Goal: Task Accomplishment & Management: Manage account settings

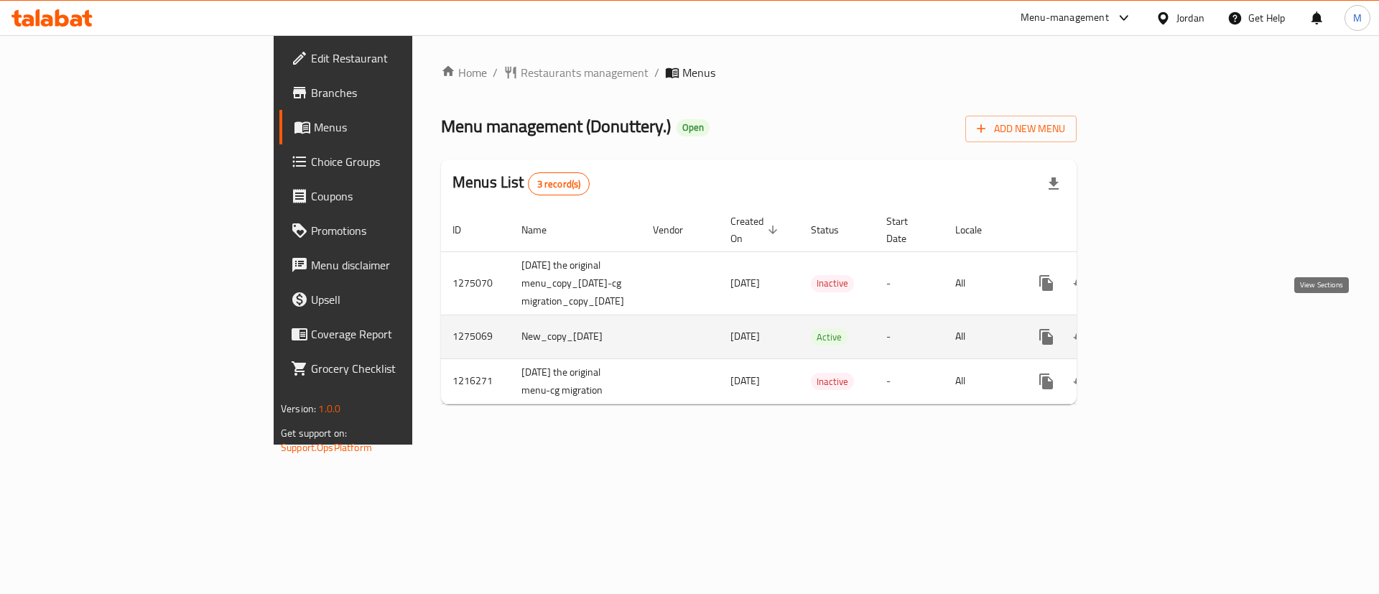
click at [1167, 325] on link "enhanced table" at bounding box center [1150, 337] width 34 height 34
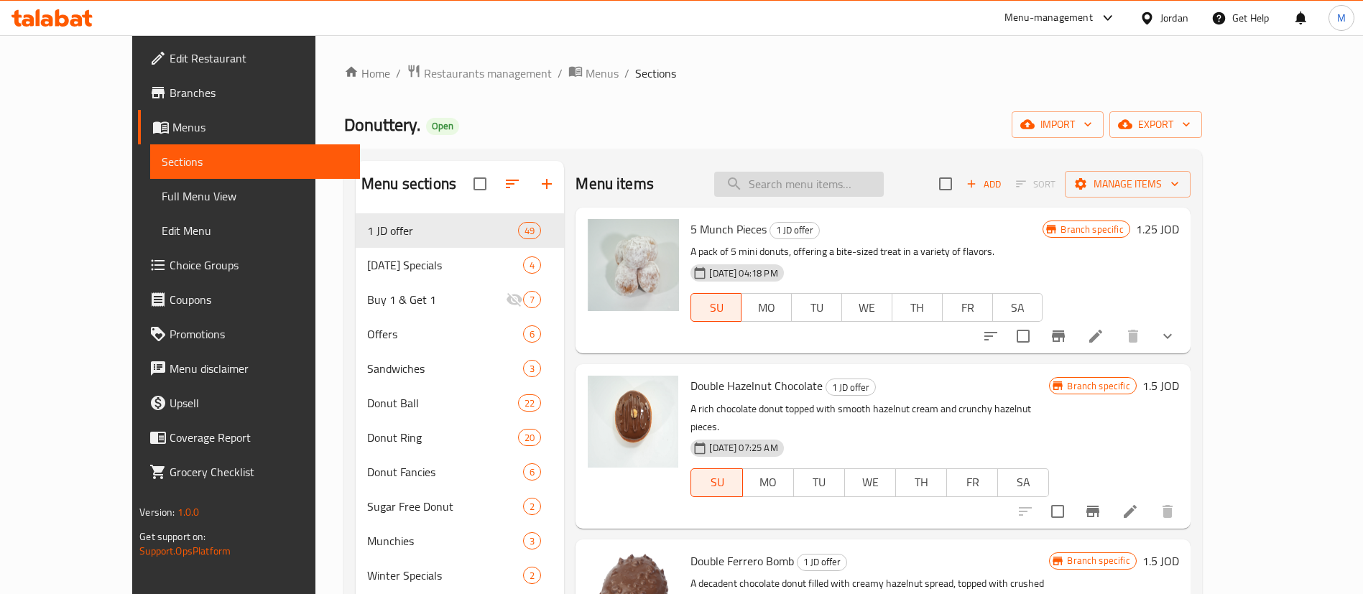
click at [848, 177] on input "search" at bounding box center [799, 184] width 170 height 25
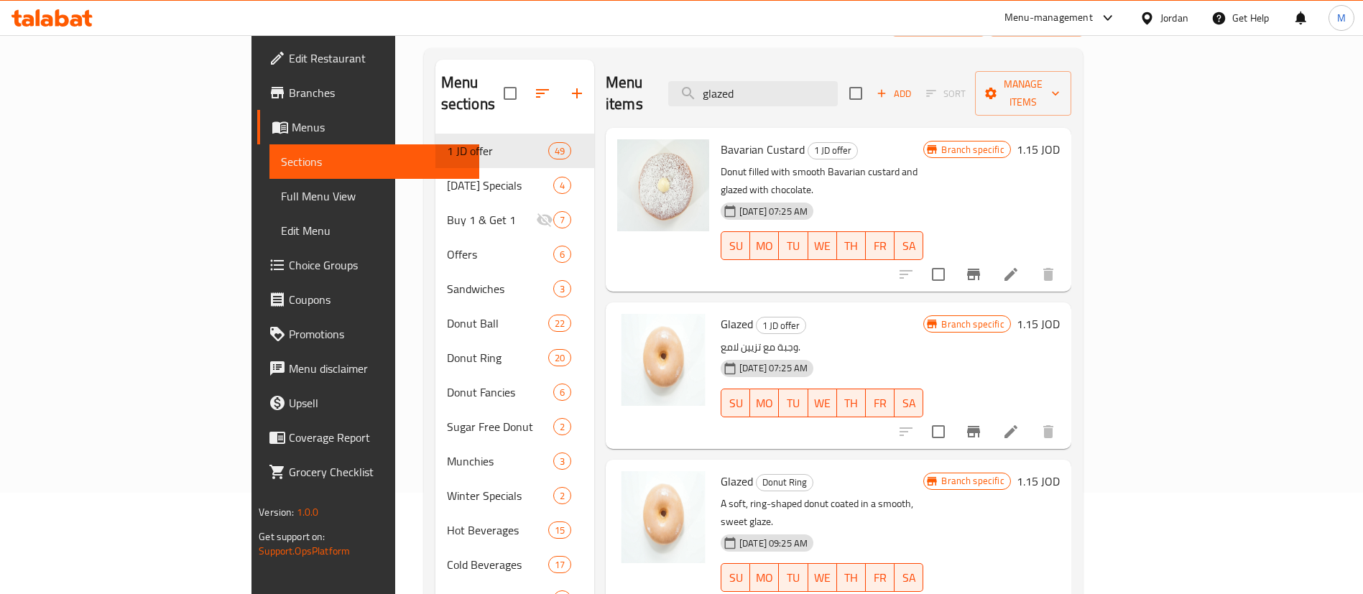
scroll to position [108, 0]
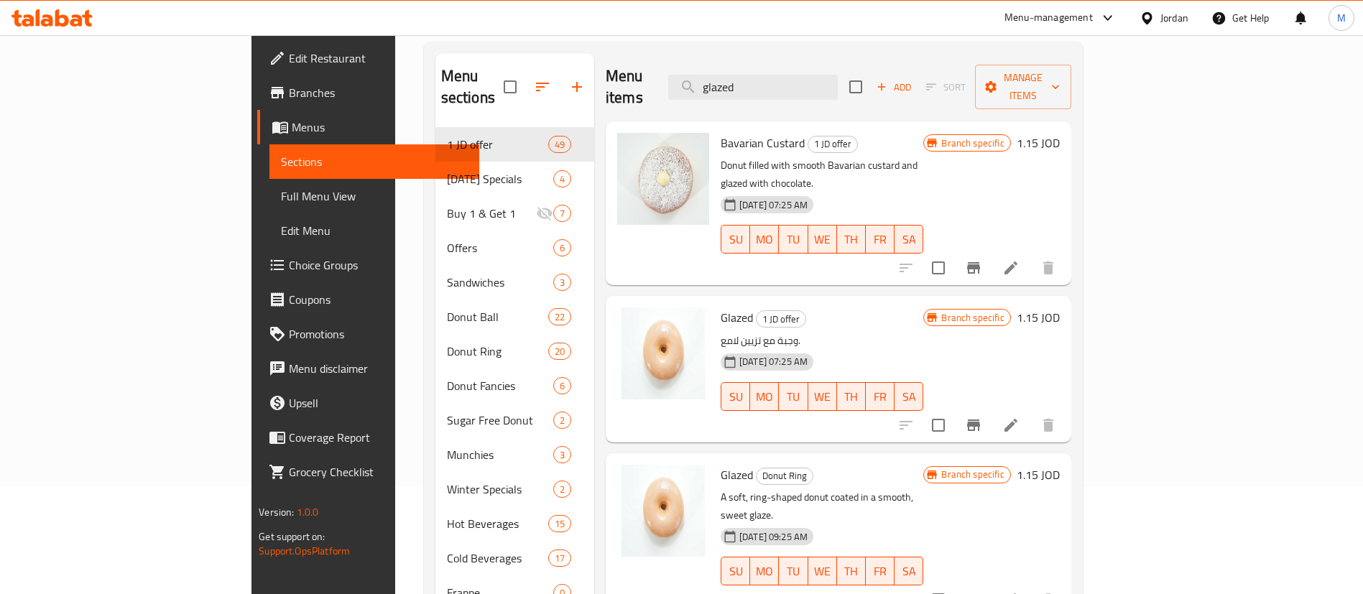
type input "glazed"
click at [889, 488] on p "A soft, ring-shaped donut coated in a smooth, sweet glaze." at bounding box center [822, 506] width 203 height 36
copy div "A soft, ring-shaped donut coated in a smooth, sweet glaze."
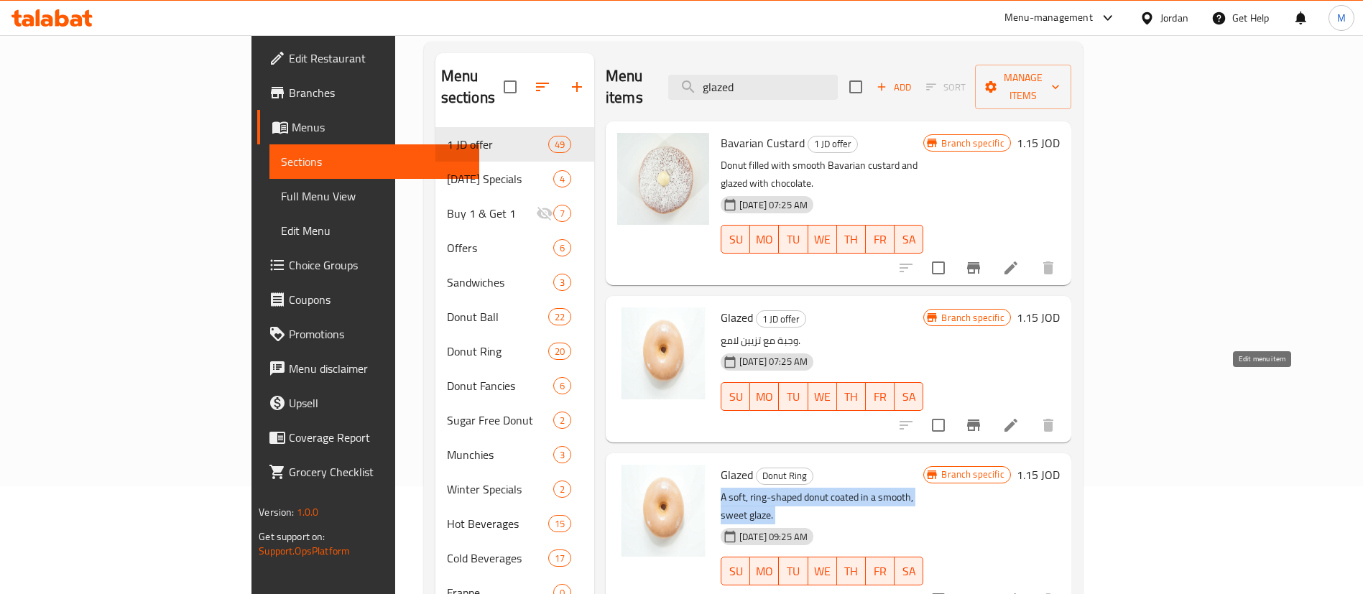
click at [1017, 419] on icon at bounding box center [1010, 425] width 13 height 13
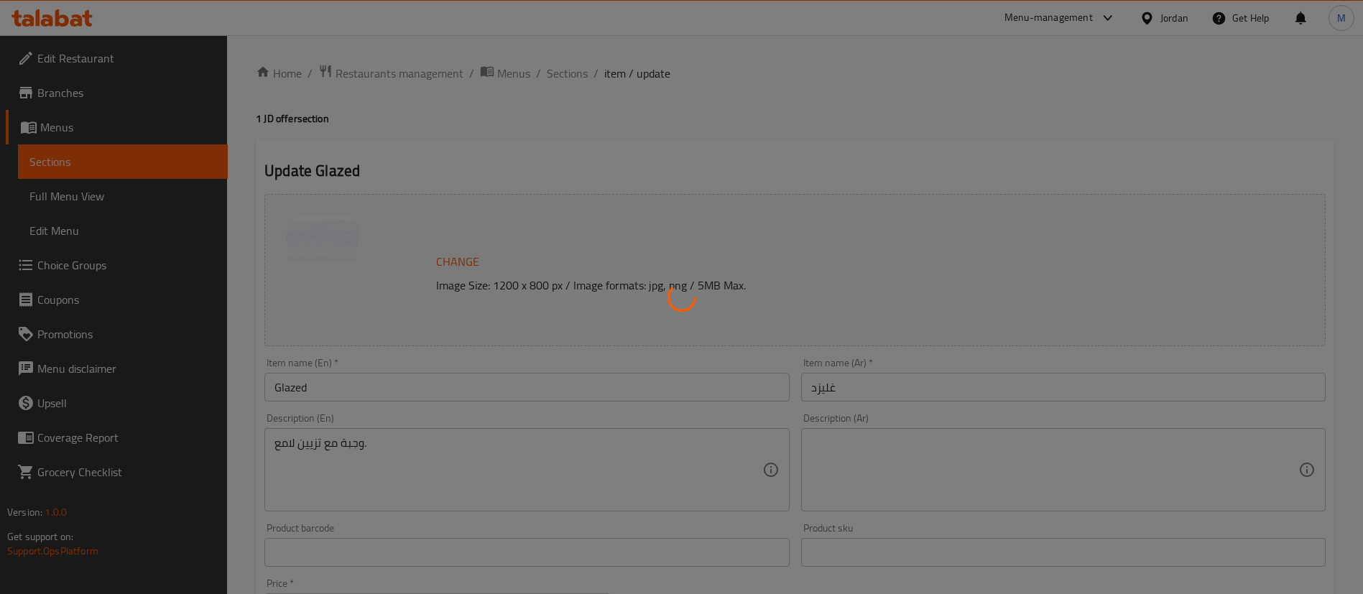
click at [477, 459] on div at bounding box center [681, 297] width 1363 height 594
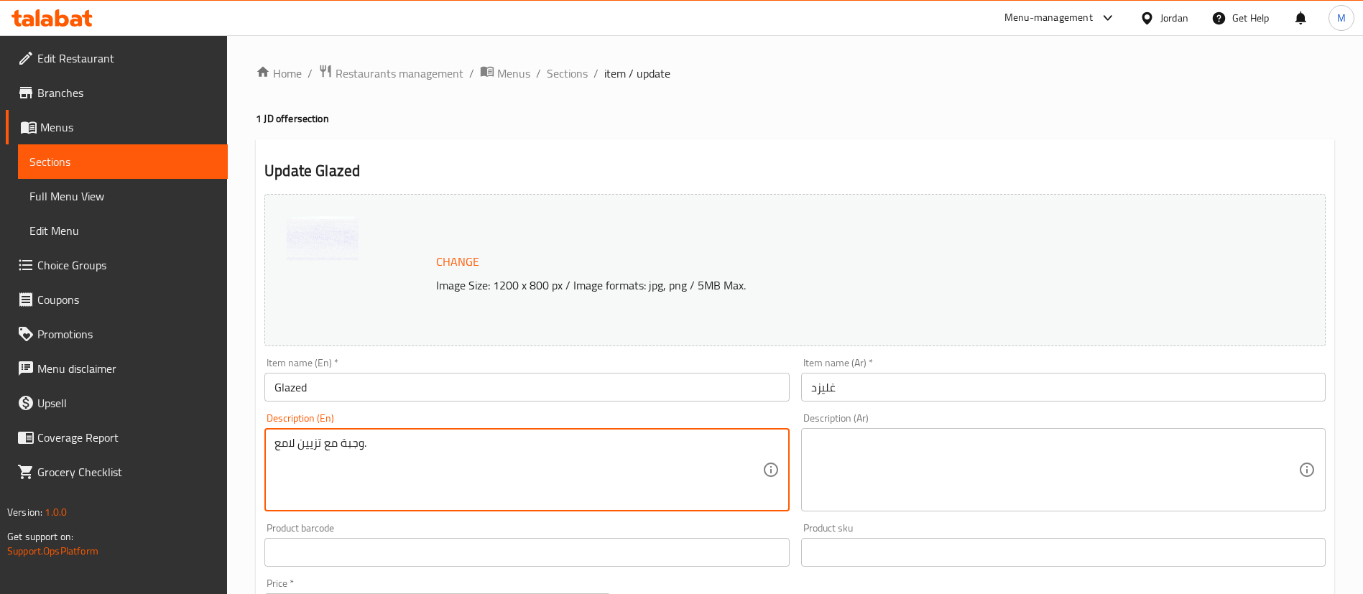
paste textarea "A soft, ring-shaped donut coated in a smooth, sweet glaze."
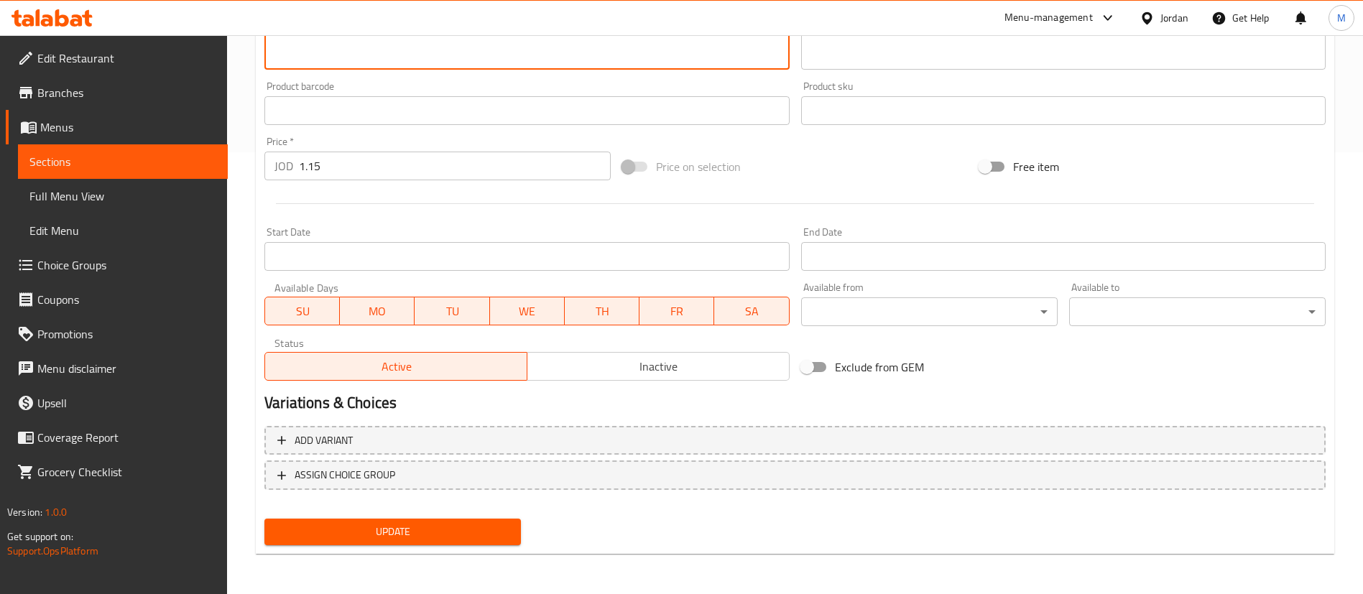
type textarea "A soft, ring-shaped donut coated in a smooth, sweet glaze."
click at [426, 533] on span "Update" at bounding box center [392, 532] width 233 height 18
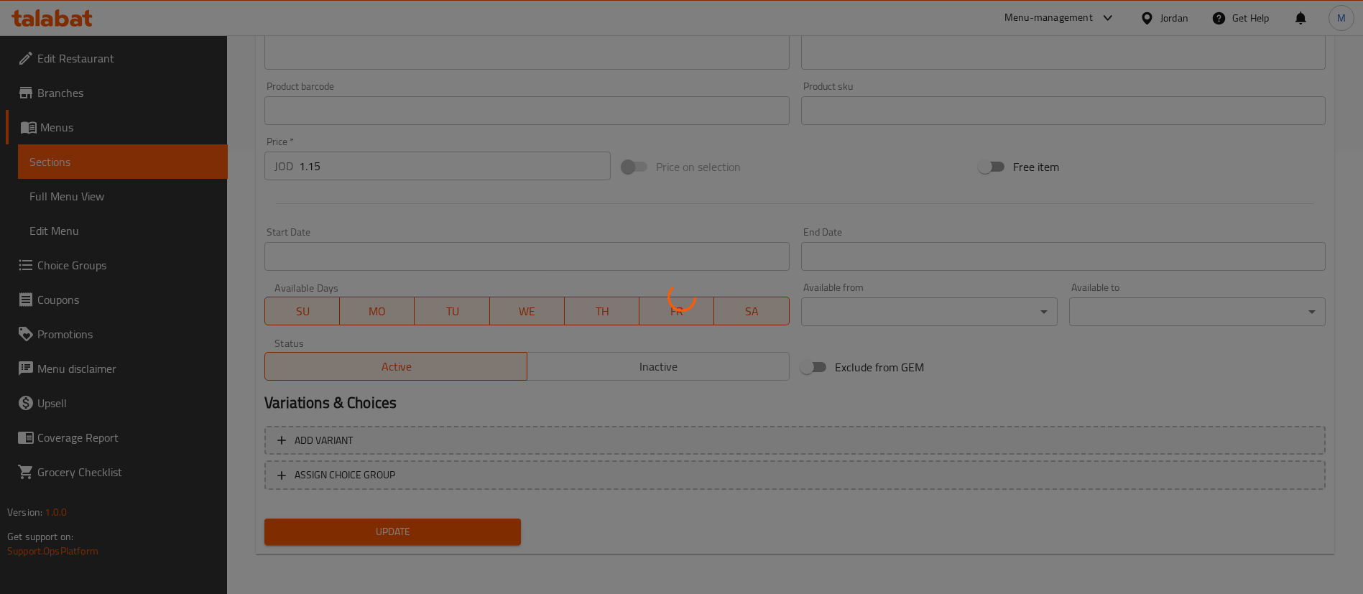
scroll to position [0, 0]
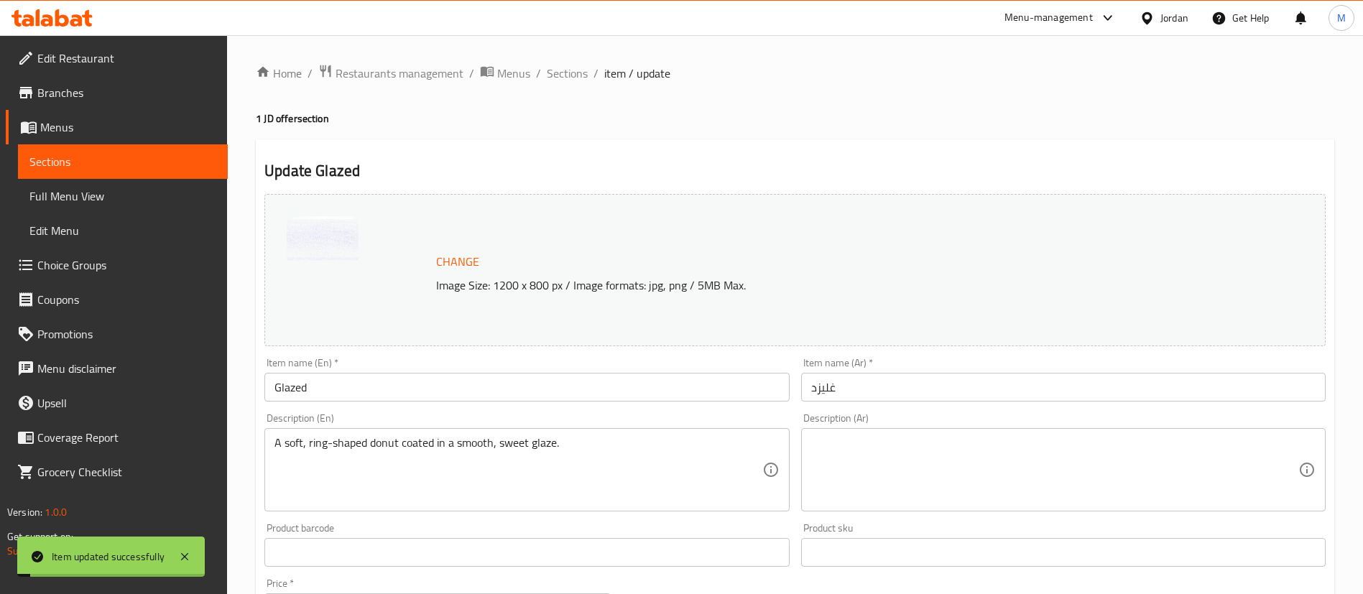
click at [570, 76] on span "Sections" at bounding box center [567, 73] width 41 height 17
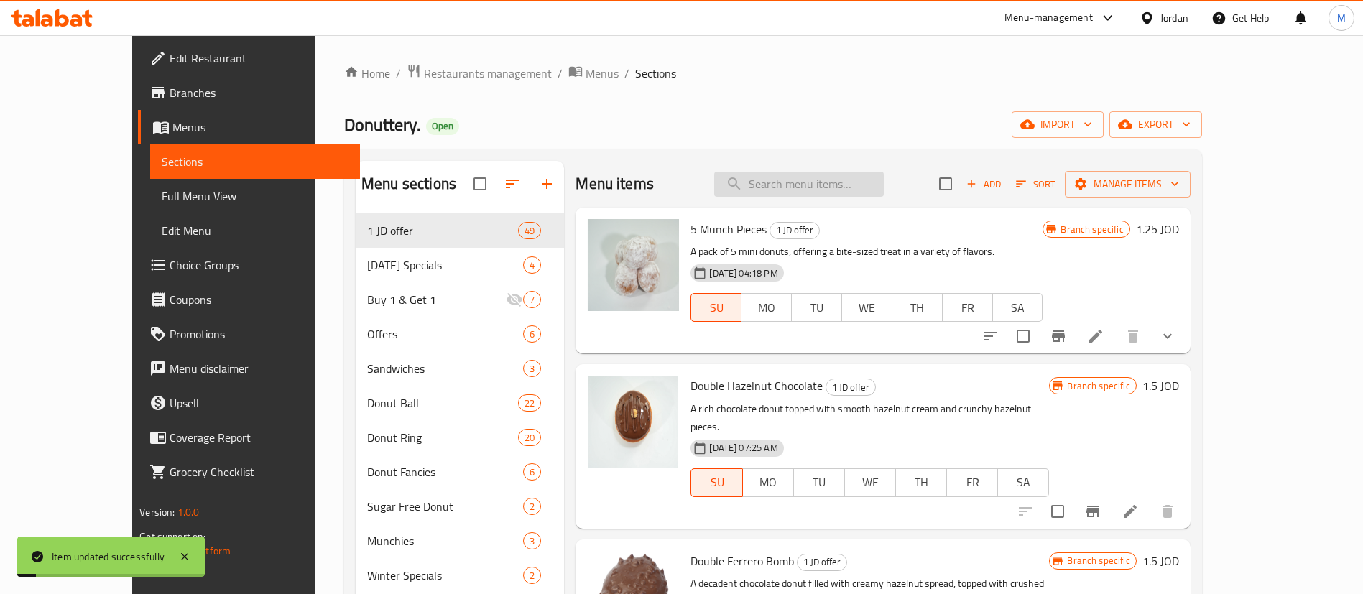
click at [840, 186] on input "search" at bounding box center [799, 184] width 170 height 25
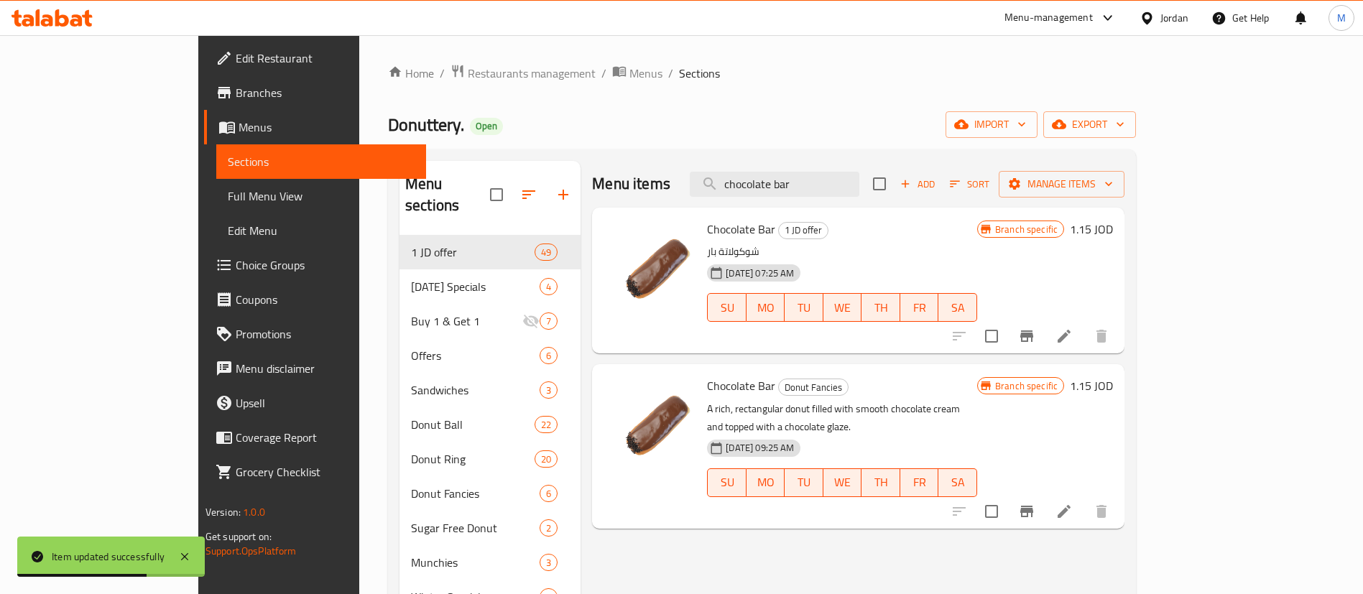
type input "chocolate bar"
click at [881, 407] on p "A rich, rectangular donut filled with smooth chocolate cream and topped with a …" at bounding box center [842, 418] width 270 height 36
copy div "A rich, rectangular donut filled with smooth chocolate cream and topped with a …"
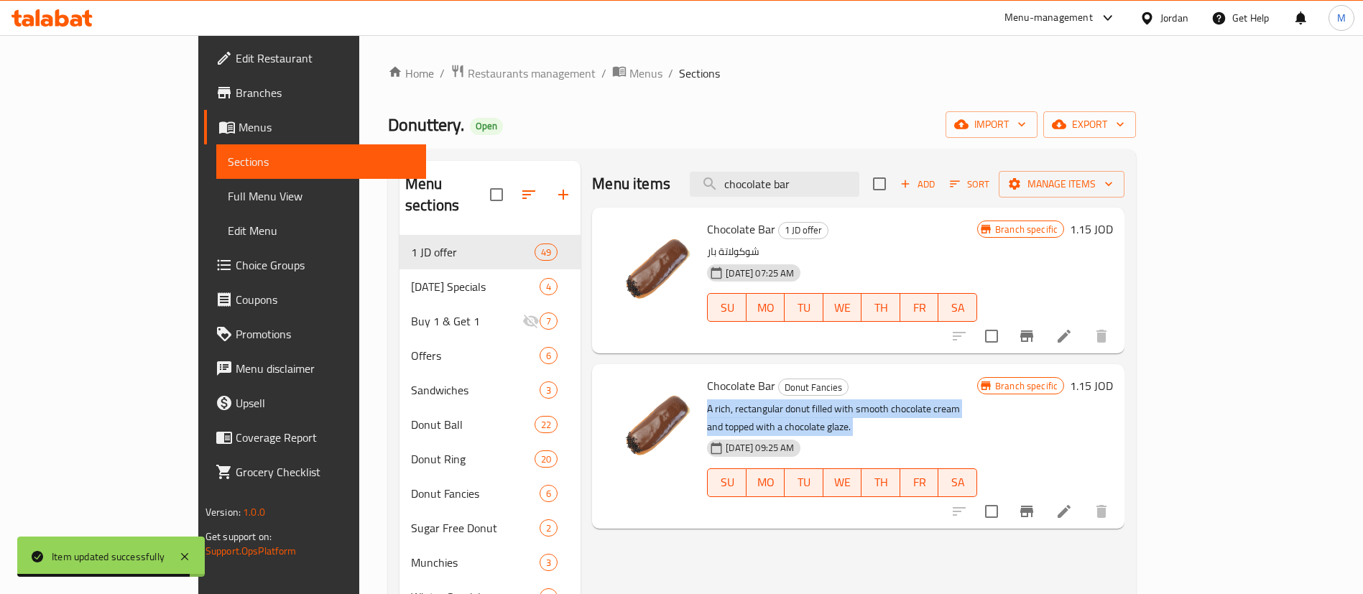
click at [1084, 331] on li at bounding box center [1064, 336] width 40 height 26
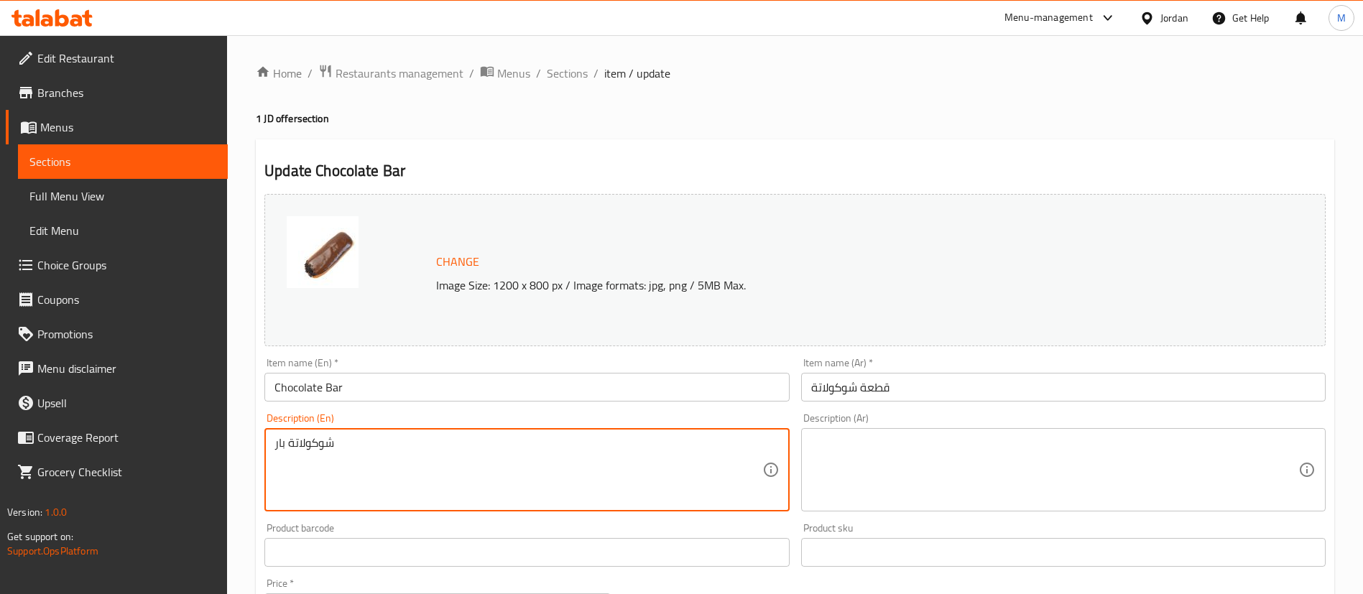
paste textarea "A rich, rectangular donut filled with smooth chocolate cream and topped with a …"
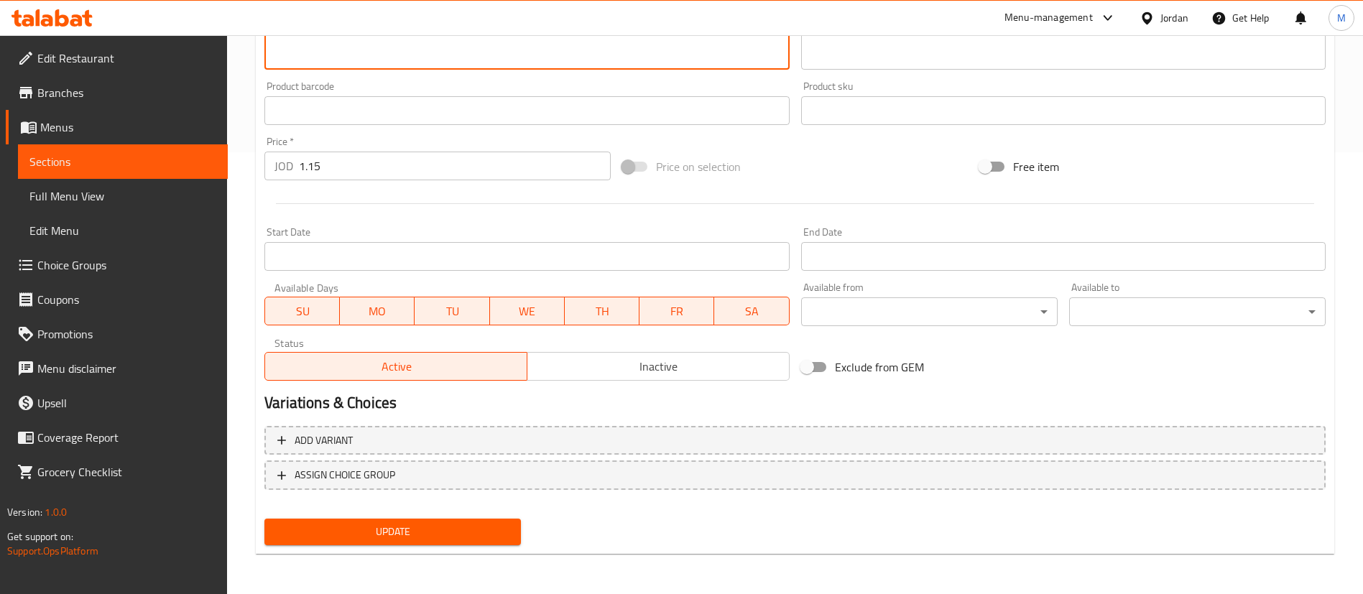
type textarea "A rich, rectangular donut filled with smooth chocolate cream and topped with a …"
click at [429, 524] on span "Update" at bounding box center [392, 532] width 233 height 18
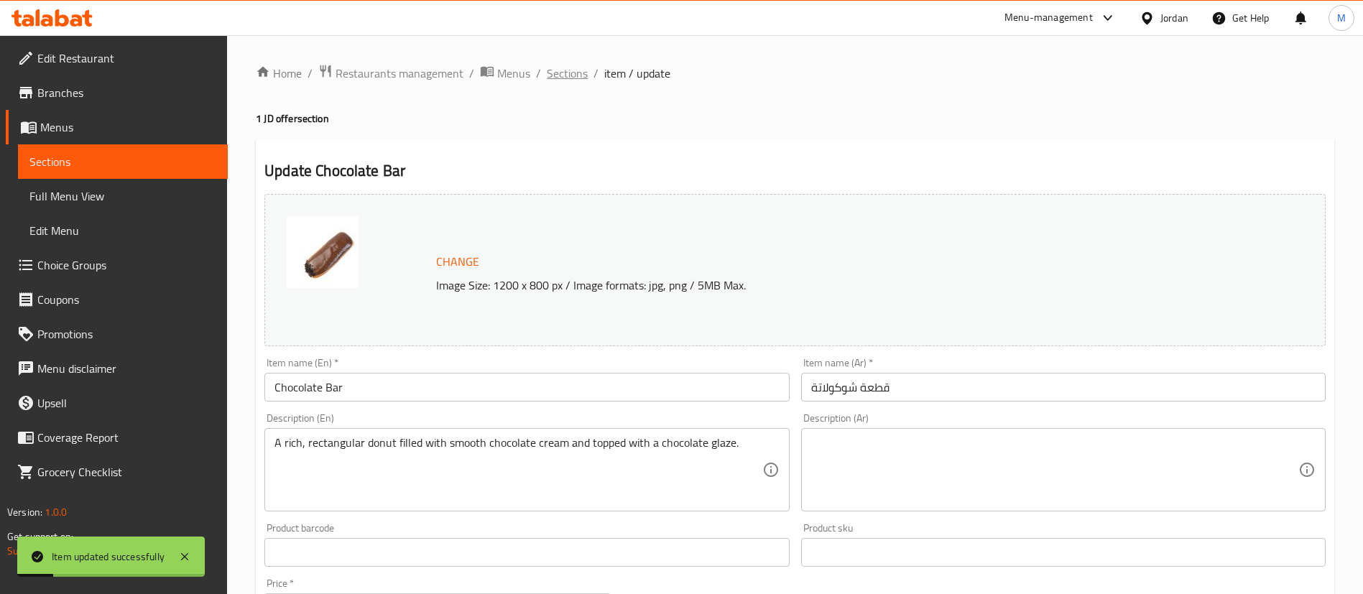
click at [561, 73] on span "Sections" at bounding box center [567, 73] width 41 height 17
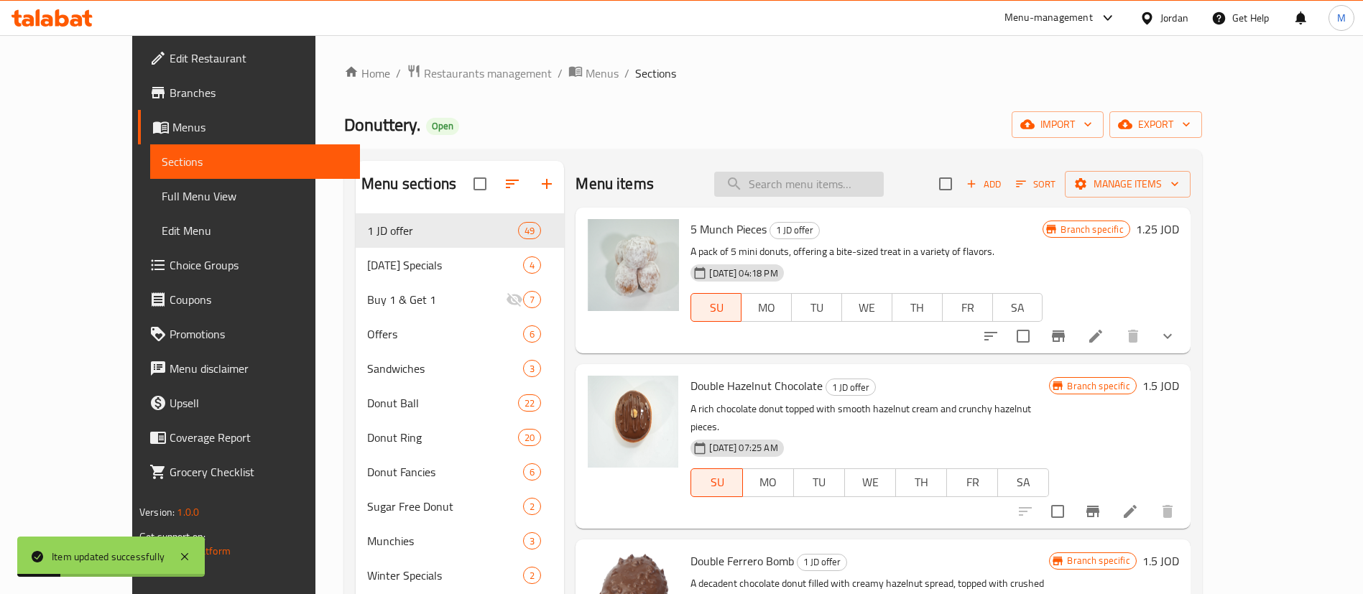
click at [884, 195] on input "search" at bounding box center [799, 184] width 170 height 25
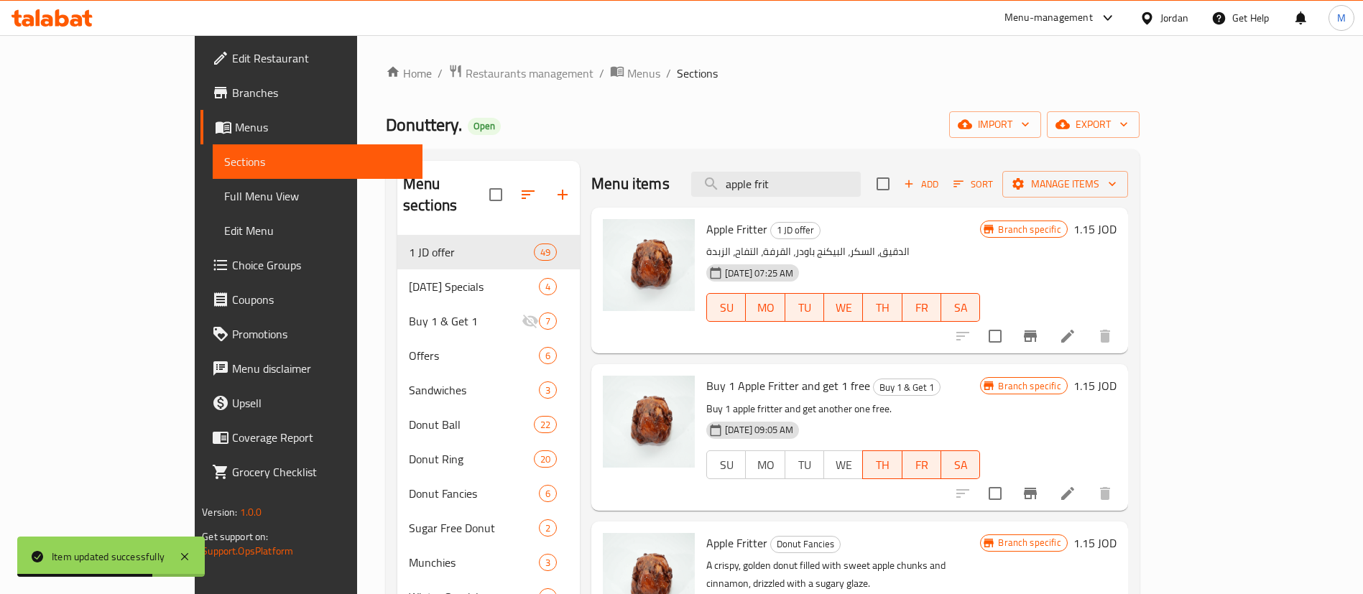
type input "apple frit"
click at [778, 405] on p "Buy 1 apple fritter and get another one free." at bounding box center [843, 409] width 274 height 18
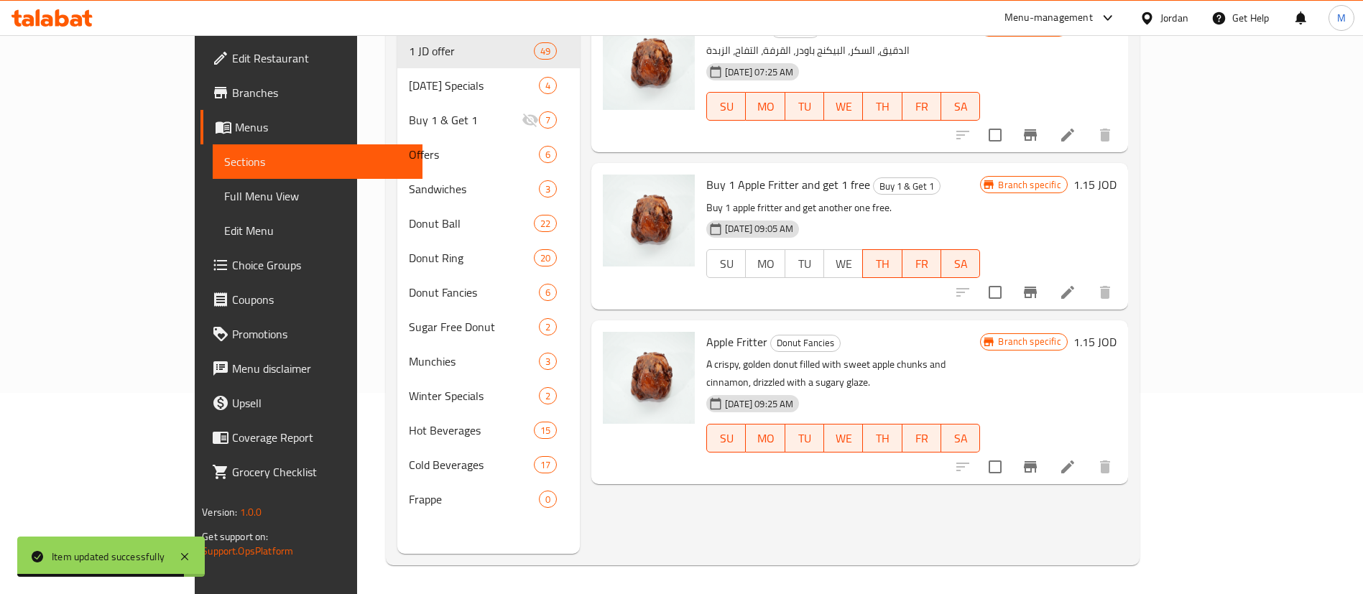
click at [846, 367] on p "A crispy, golden donut filled with sweet apple chunks and cinnamon, drizzled wi…" at bounding box center [843, 374] width 274 height 36
copy div "A crispy, golden donut filled with sweet apple chunks and cinnamon, drizzled wi…"
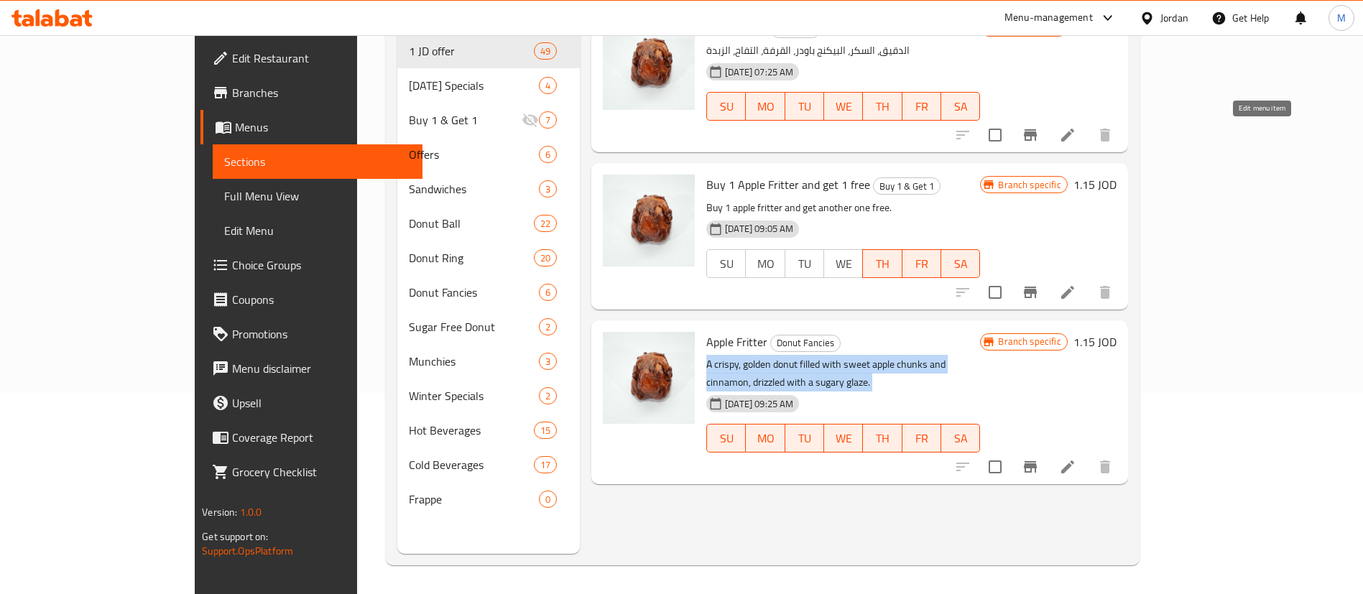
click at [1076, 136] on icon at bounding box center [1067, 134] width 17 height 17
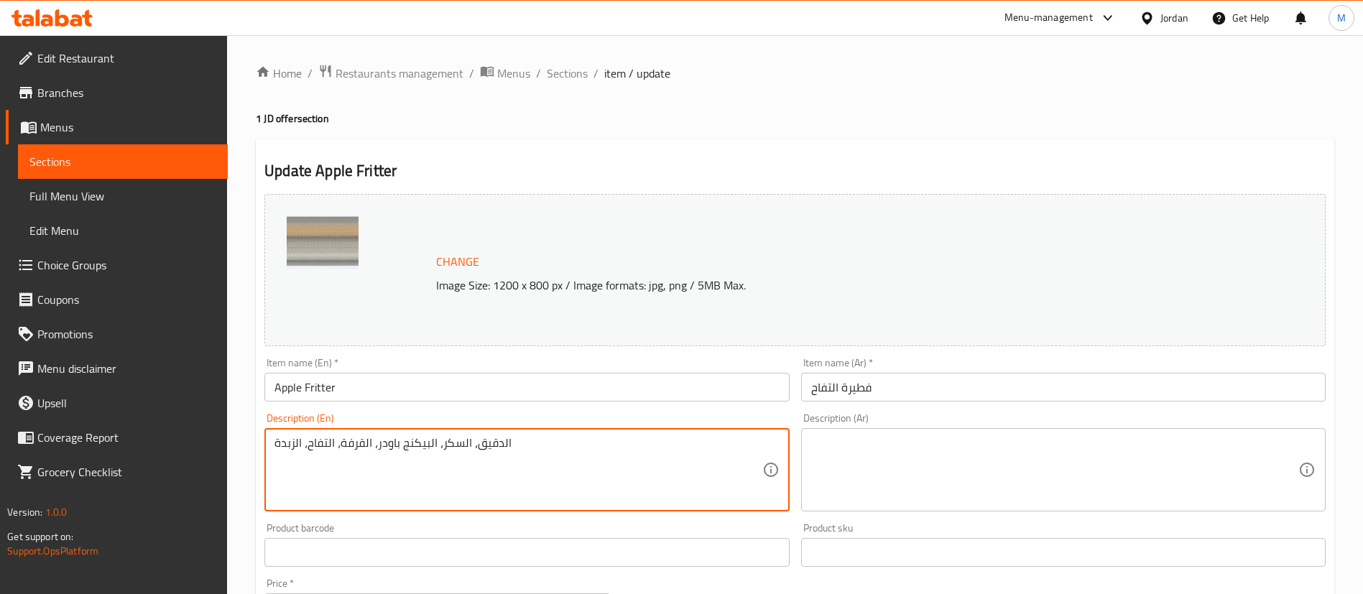
paste textarea "A crispy, golden donut filled with sweet apple chunks and cinnamon, drizzled wi…"
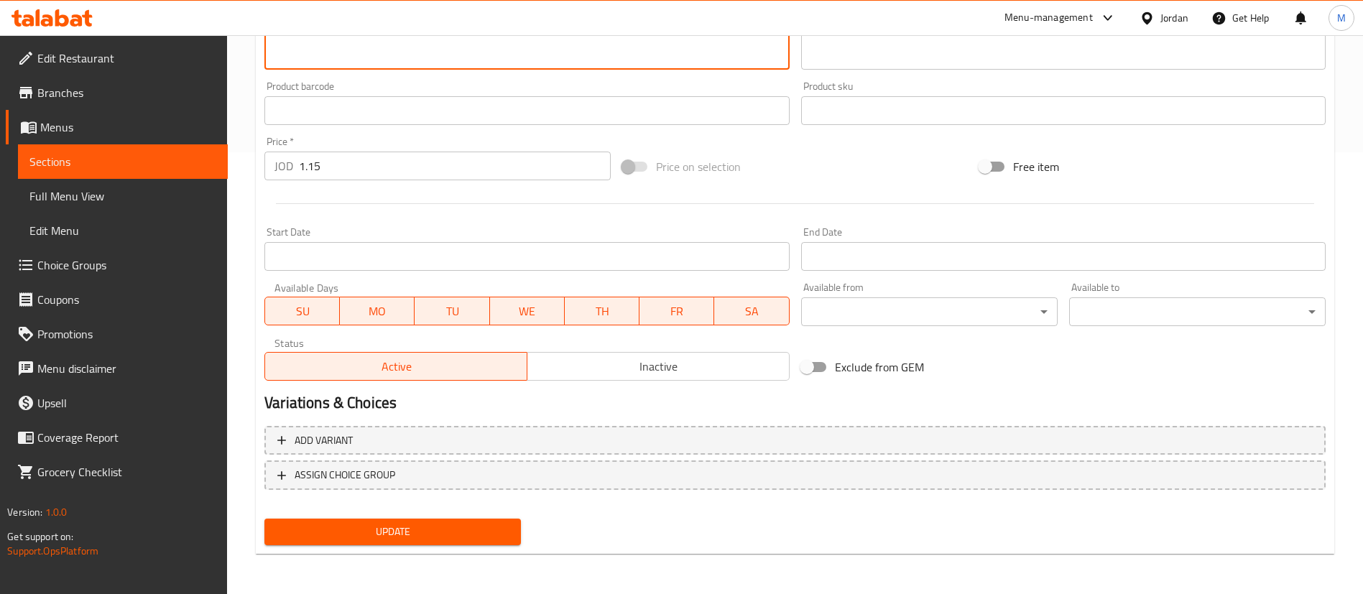
type textarea "A crispy, golden donut filled with sweet apple chunks and cinnamon, drizzled wi…"
click at [443, 532] on span "Update" at bounding box center [392, 532] width 233 height 18
click at [389, 536] on span "Update" at bounding box center [392, 532] width 233 height 18
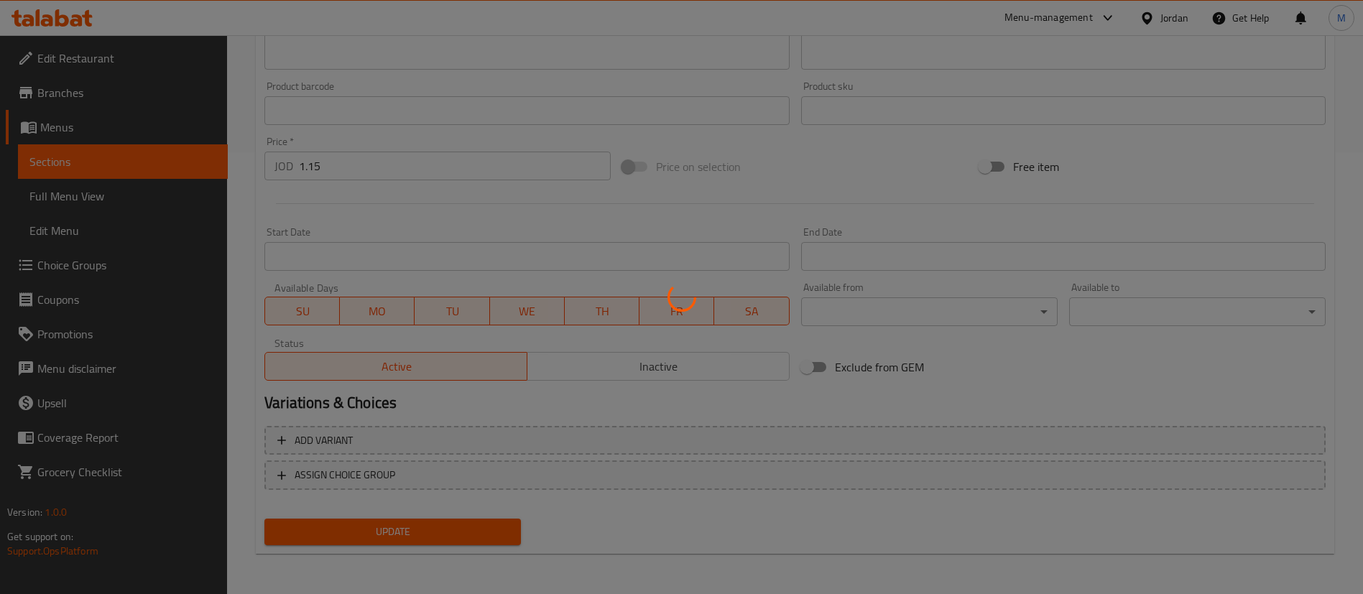
scroll to position [0, 0]
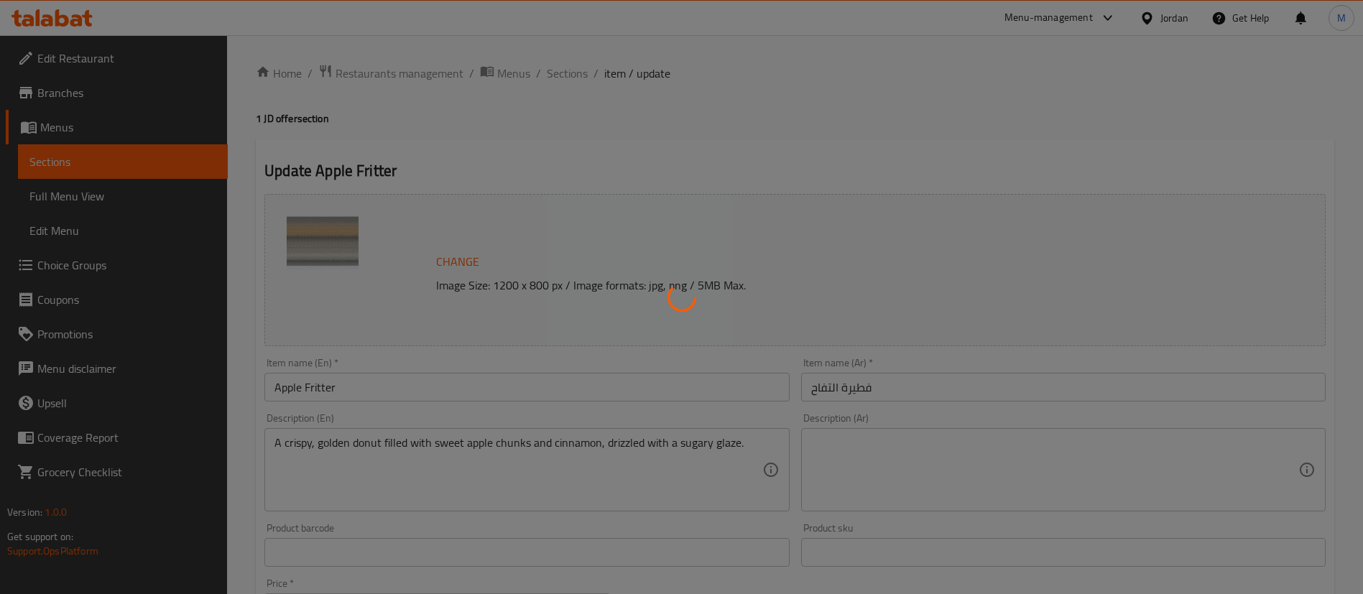
click at [425, 76] on div at bounding box center [681, 297] width 1363 height 594
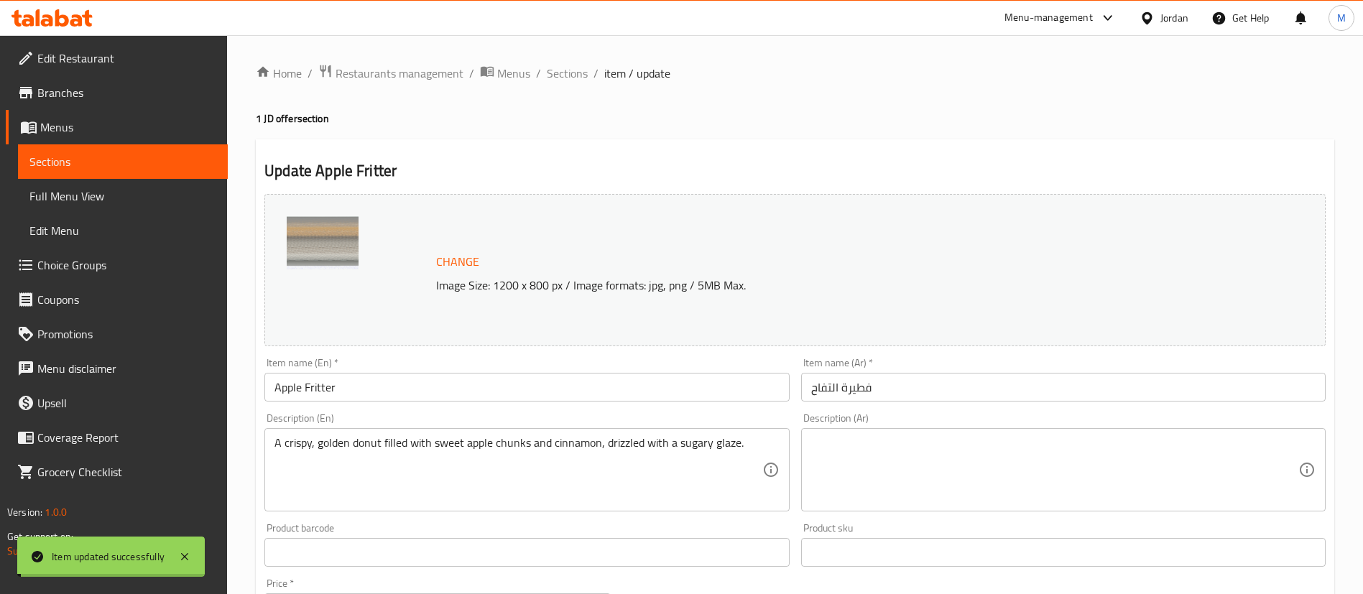
click at [425, 76] on span "Restaurants management" at bounding box center [399, 73] width 128 height 17
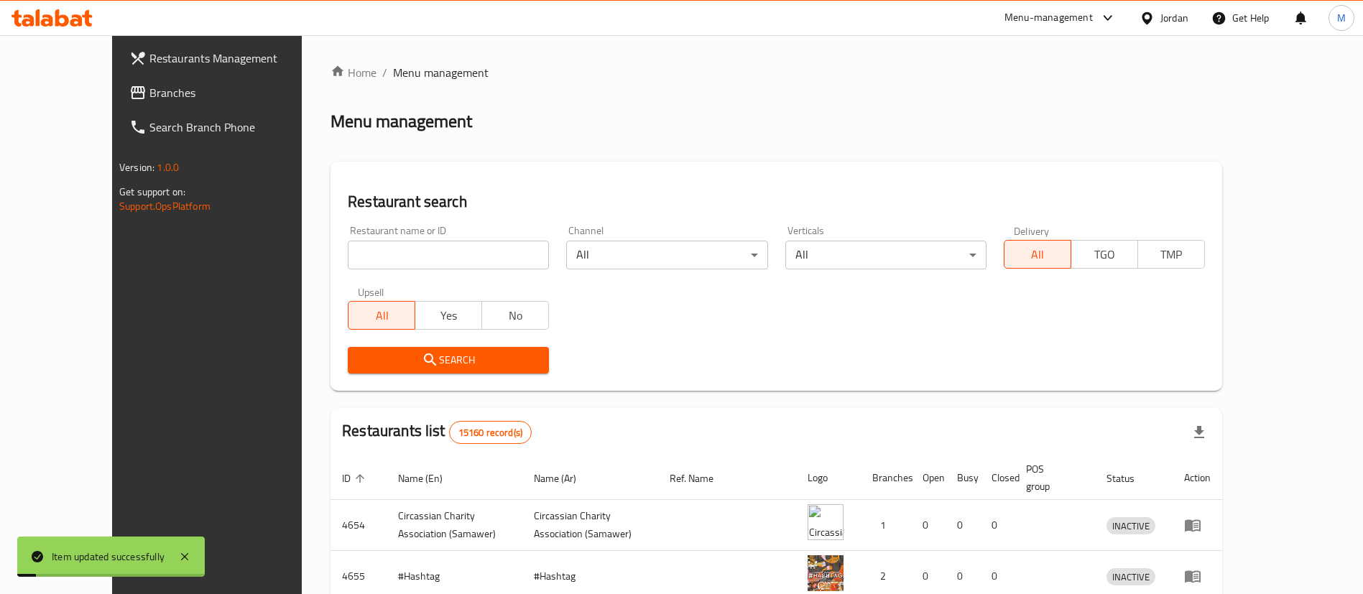
click at [440, 269] on div "Restaurant name or ID Restaurant name or ID" at bounding box center [448, 247] width 218 height 61
click at [438, 258] on input "search" at bounding box center [448, 255] width 201 height 29
type input "ي"
type input "donutt"
click at [448, 367] on span "Search" at bounding box center [448, 360] width 178 height 18
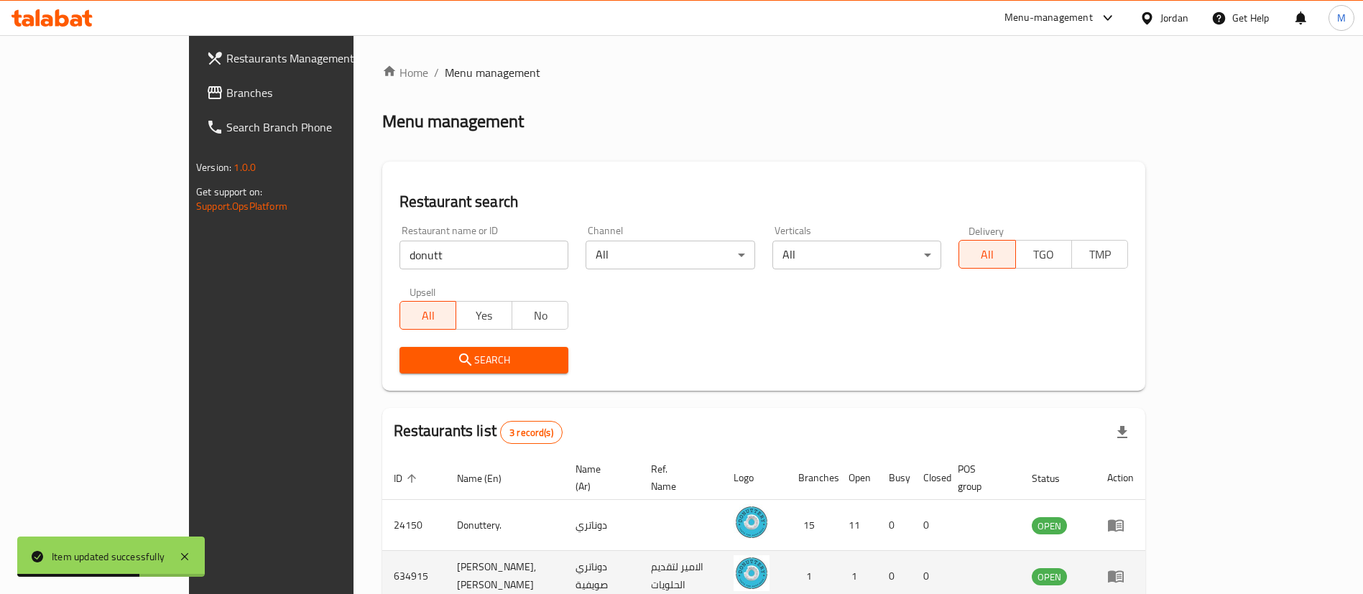
scroll to position [121, 0]
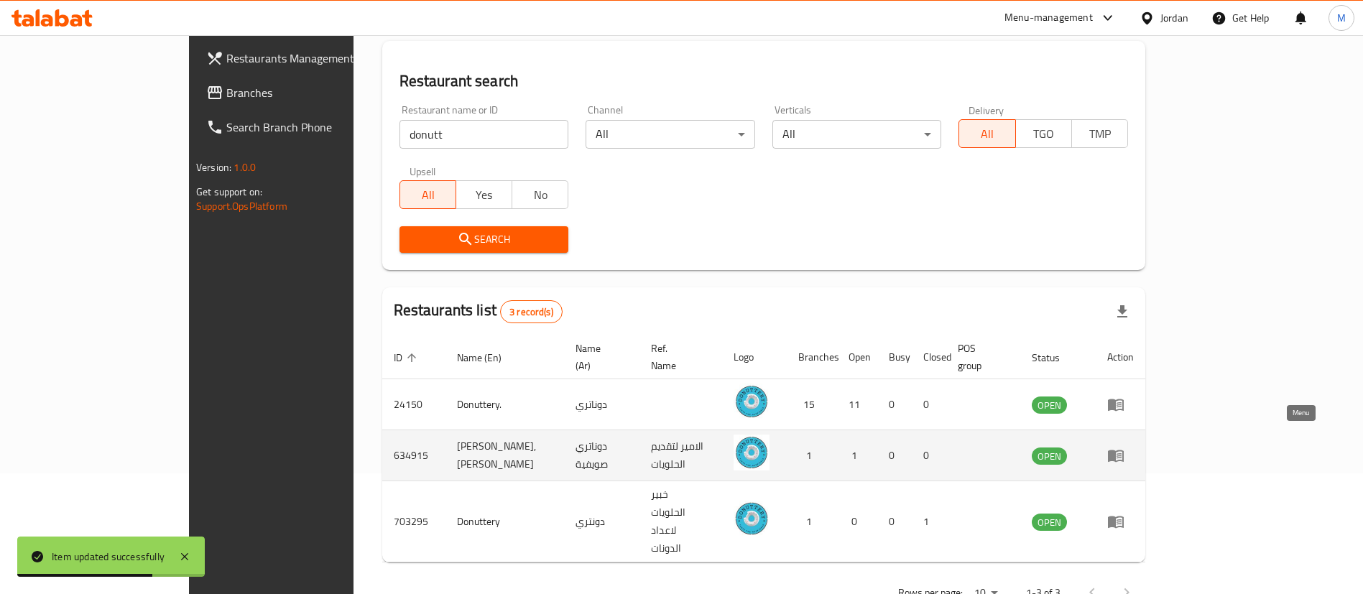
click at [1124, 450] on icon "enhanced table" at bounding box center [1116, 456] width 16 height 12
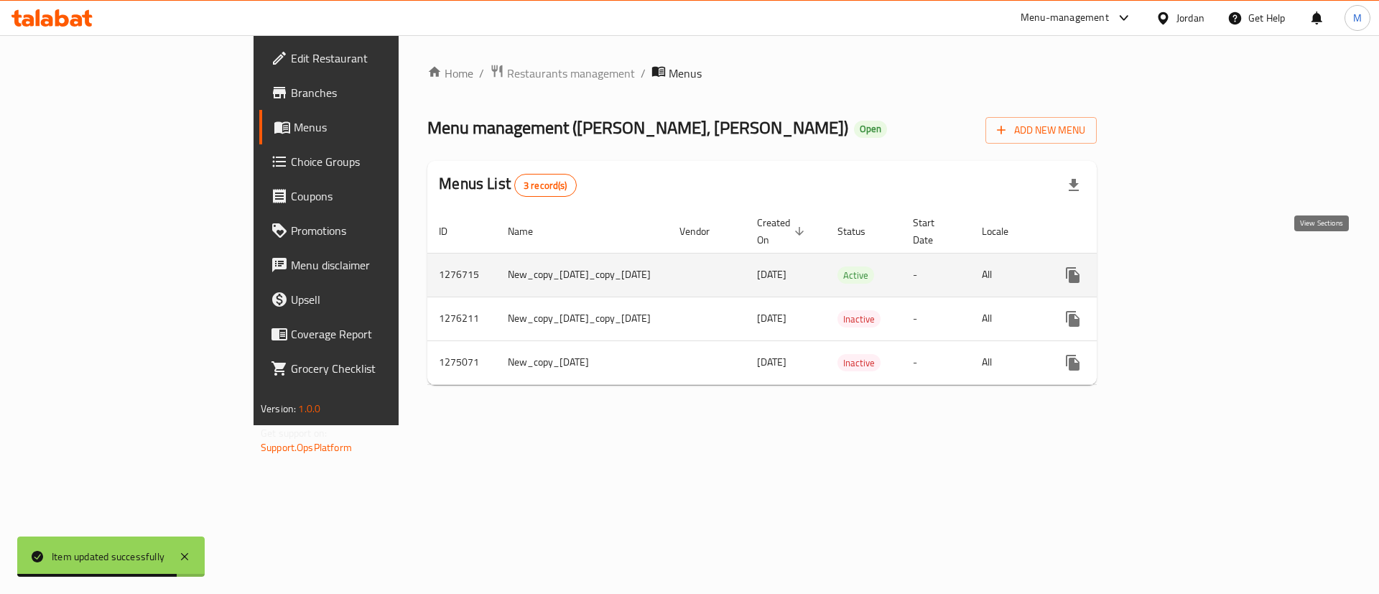
click at [1185, 267] on icon "enhanced table" at bounding box center [1176, 275] width 17 height 17
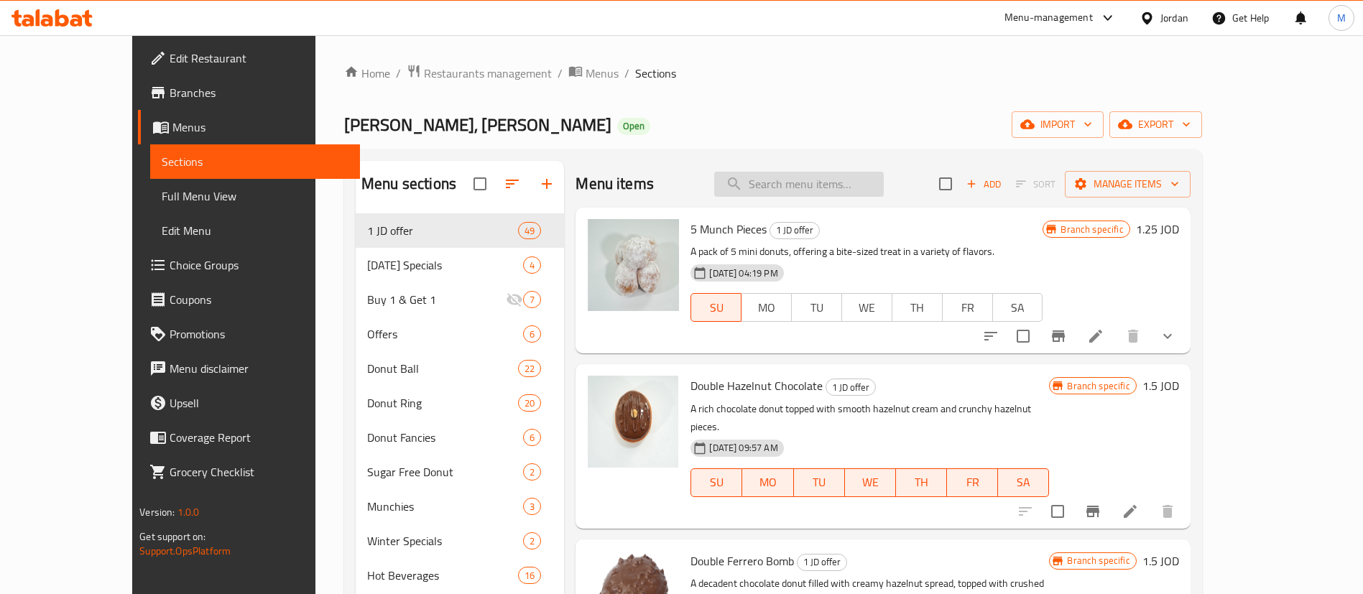
click at [858, 179] on input "search" at bounding box center [799, 184] width 170 height 25
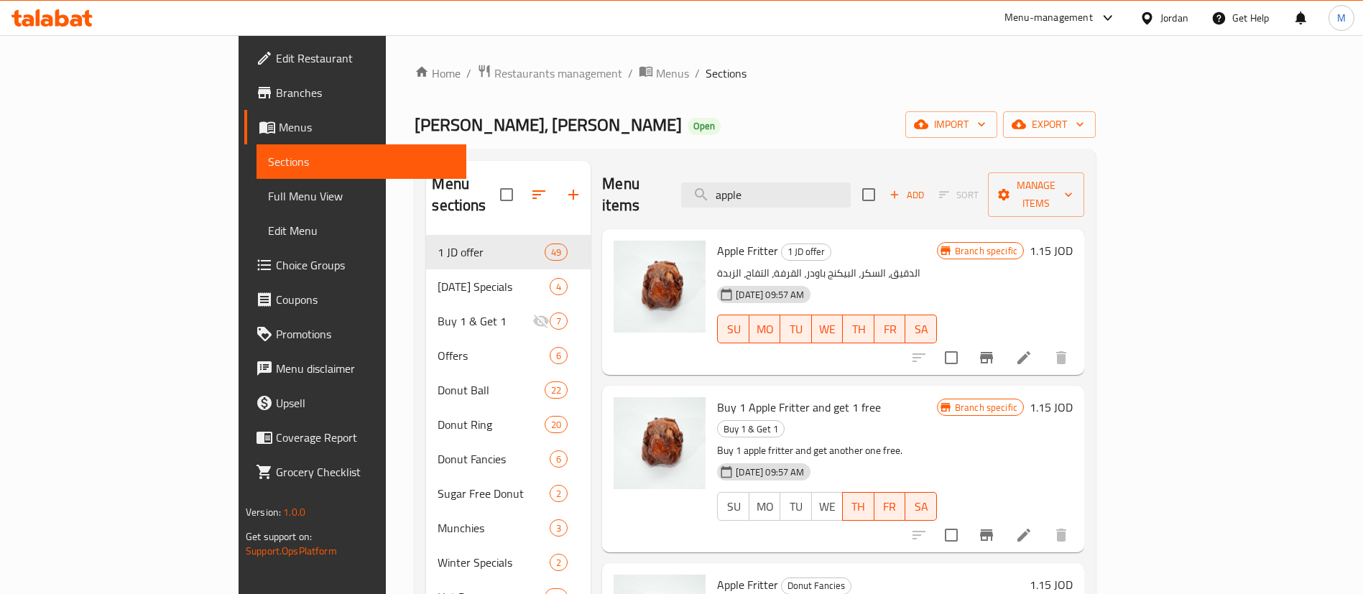
type input "apple"
click at [1044, 345] on li at bounding box center [1024, 358] width 40 height 26
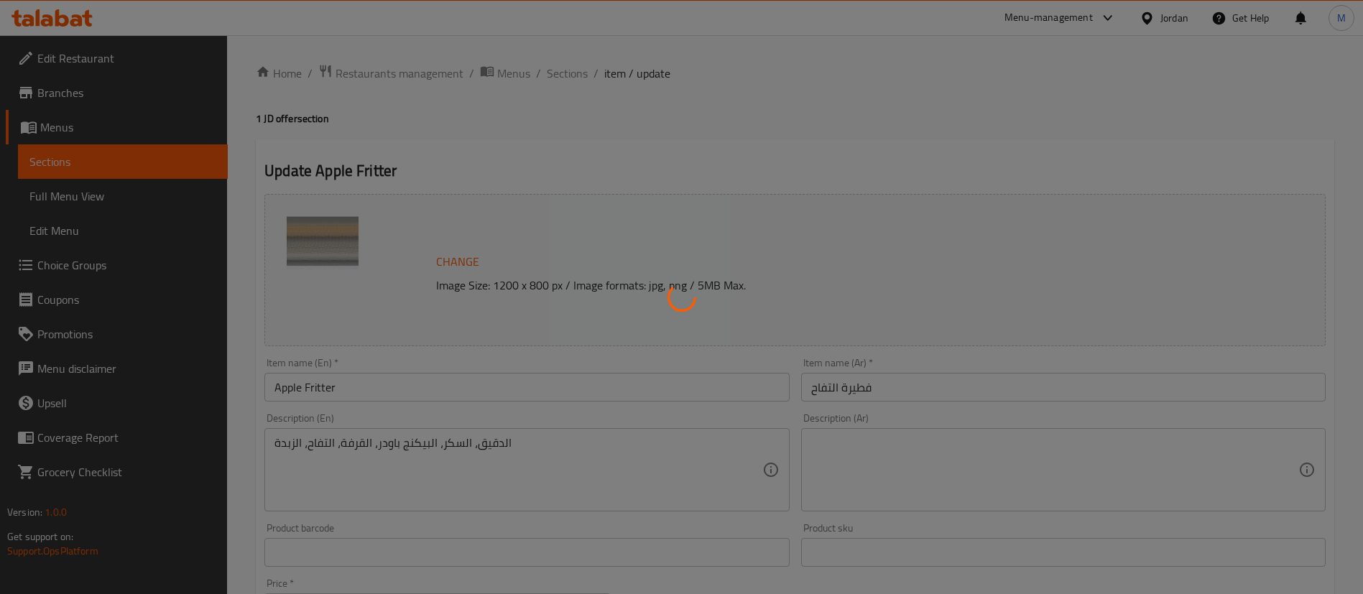
click at [428, 456] on div at bounding box center [681, 297] width 1363 height 594
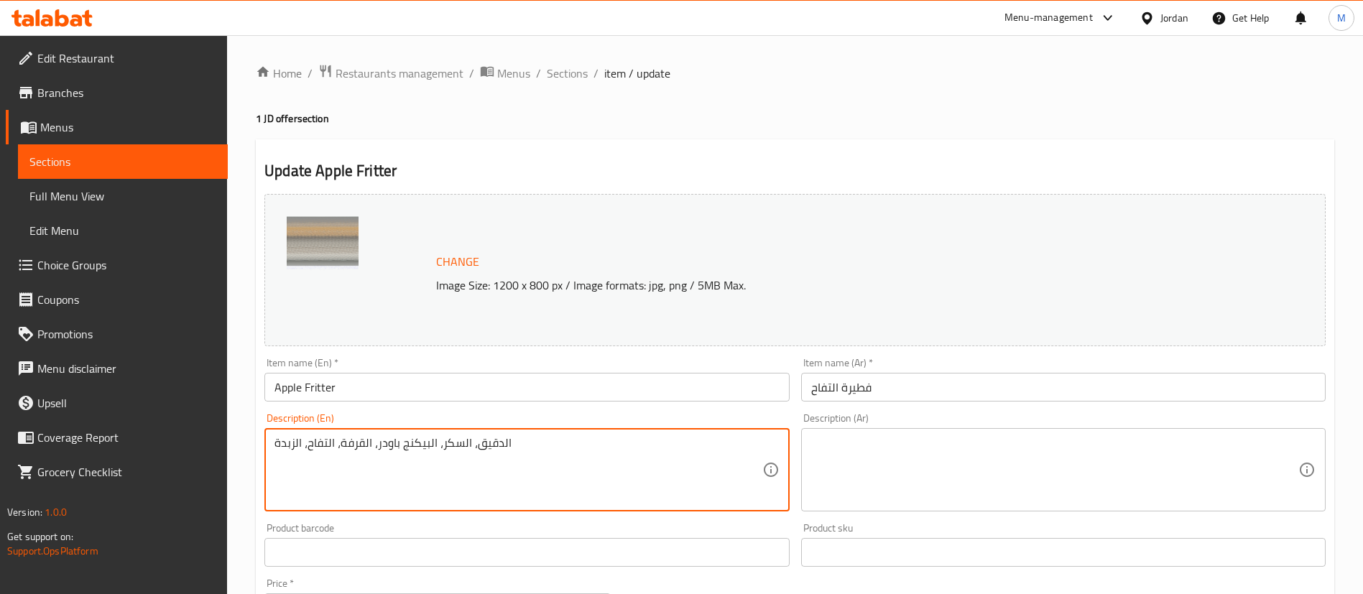
paste textarea "A crispy, golden donut filled with sweet apple chunks and cinnamon, drizzled wi…"
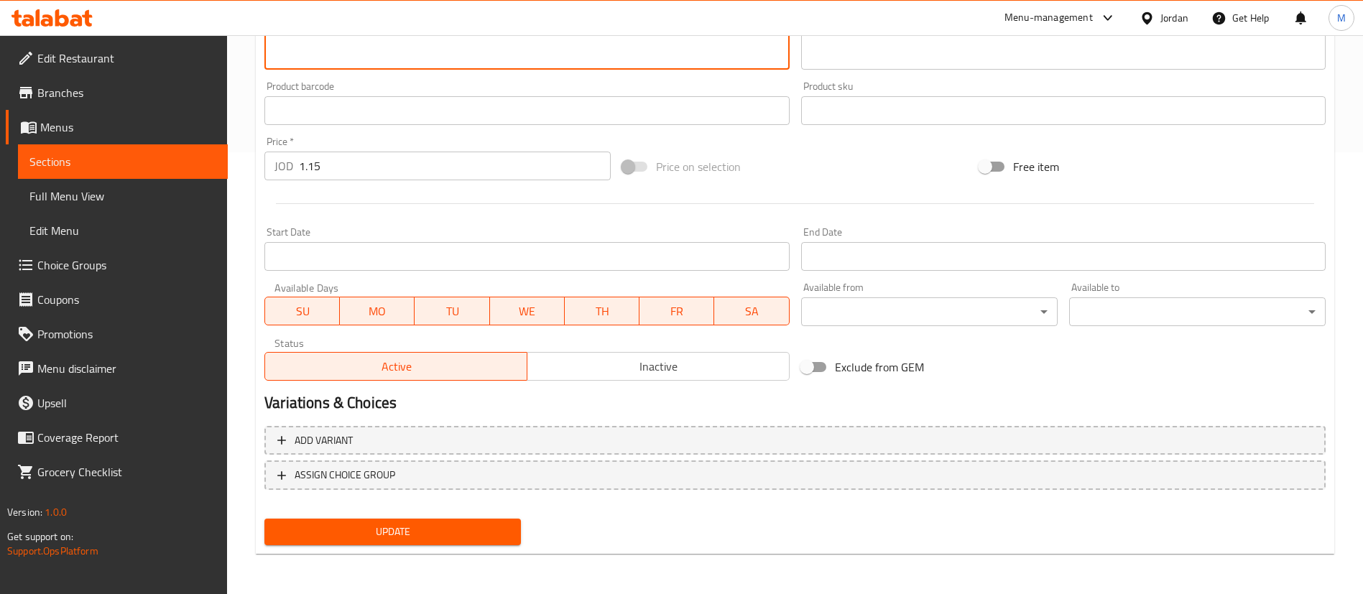
type textarea "A crispy, golden donut filled with sweet apple chunks and cinnamon, drizzled wi…"
click at [403, 536] on span "Update" at bounding box center [392, 532] width 233 height 18
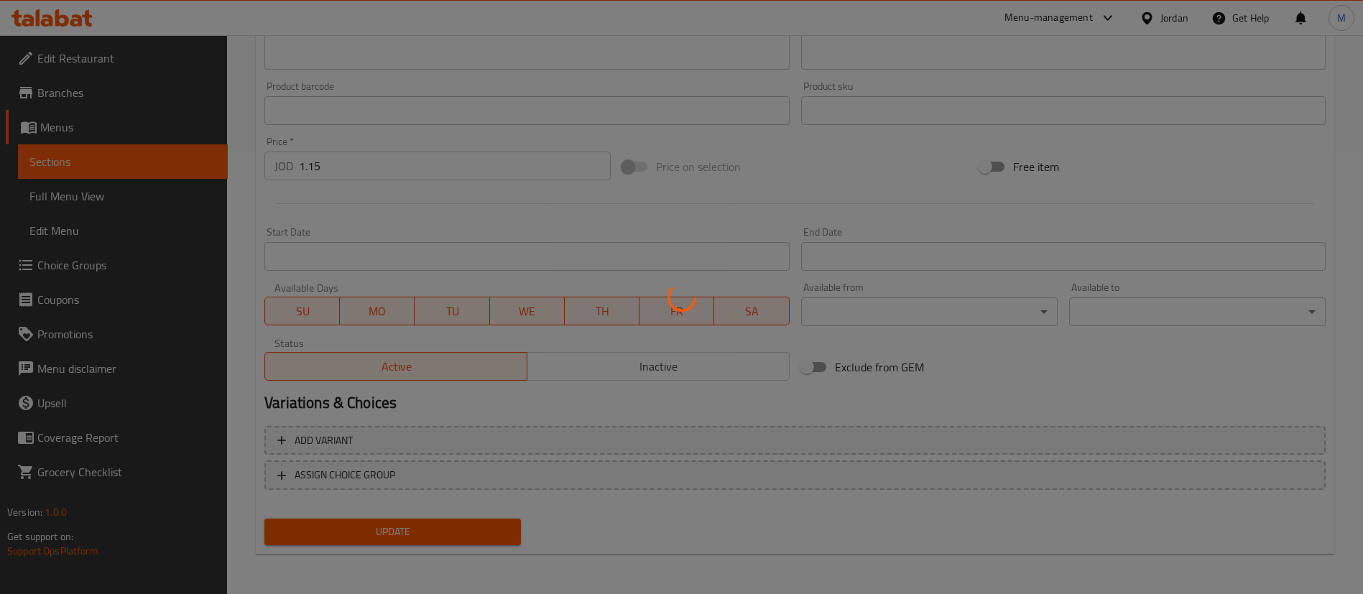
scroll to position [0, 0]
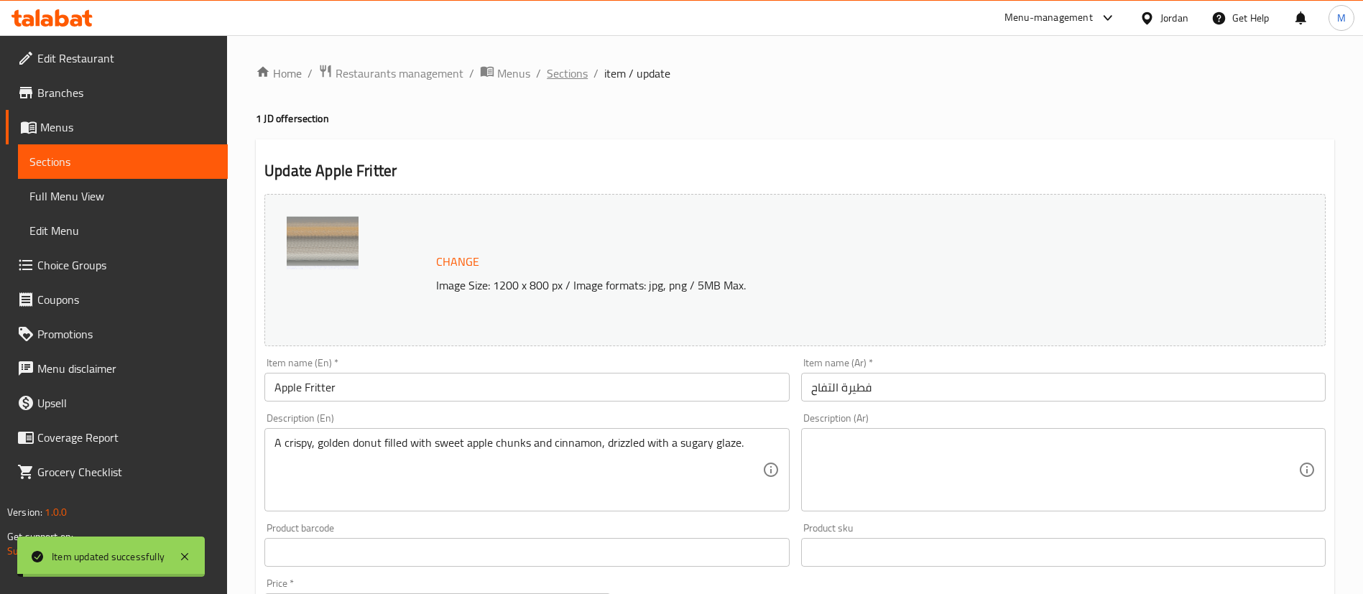
click at [569, 75] on span "Sections" at bounding box center [567, 73] width 41 height 17
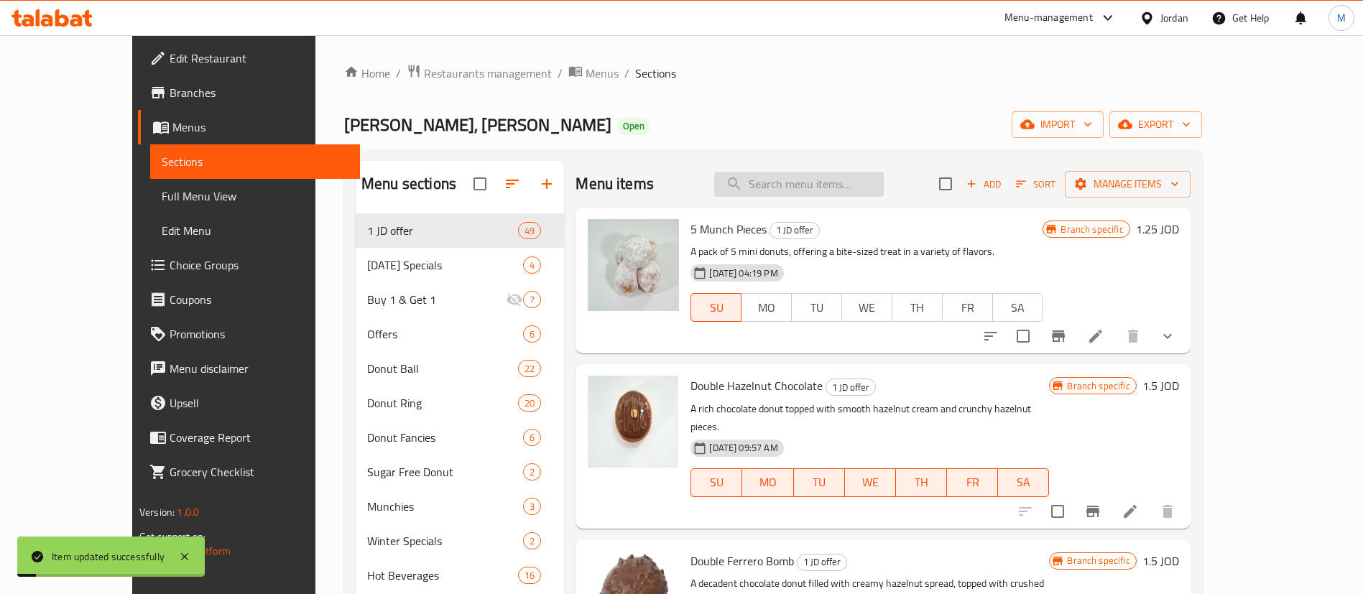
click at [859, 196] on input "search" at bounding box center [799, 184] width 170 height 25
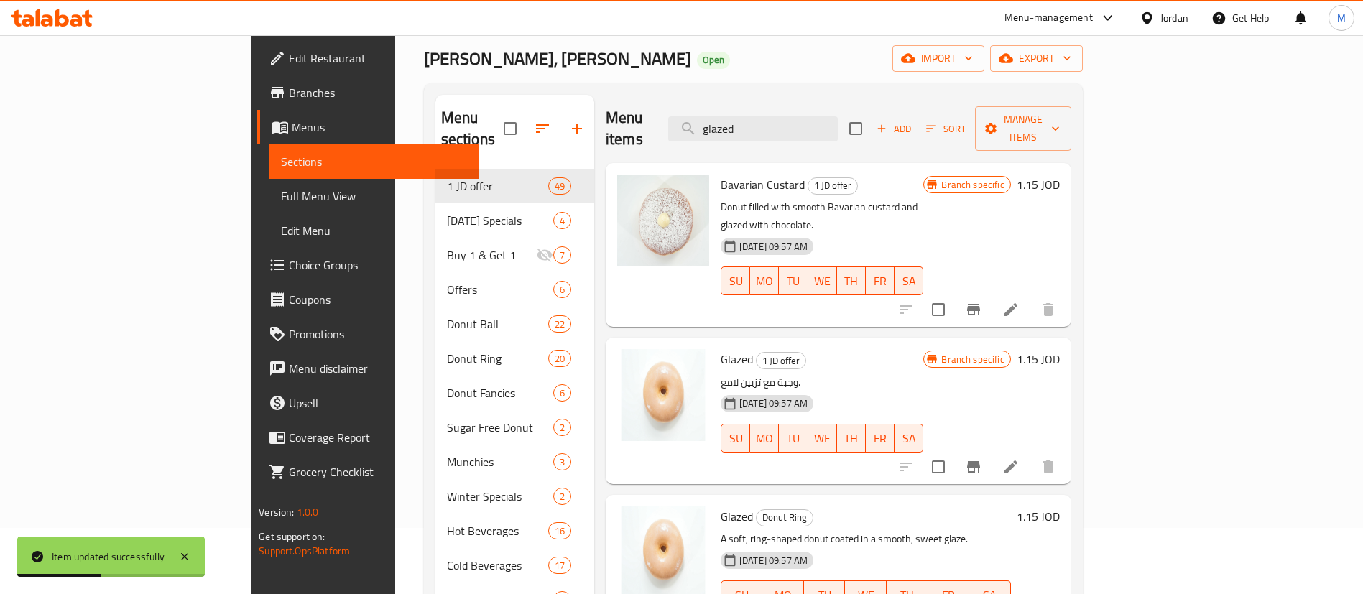
scroll to position [88, 0]
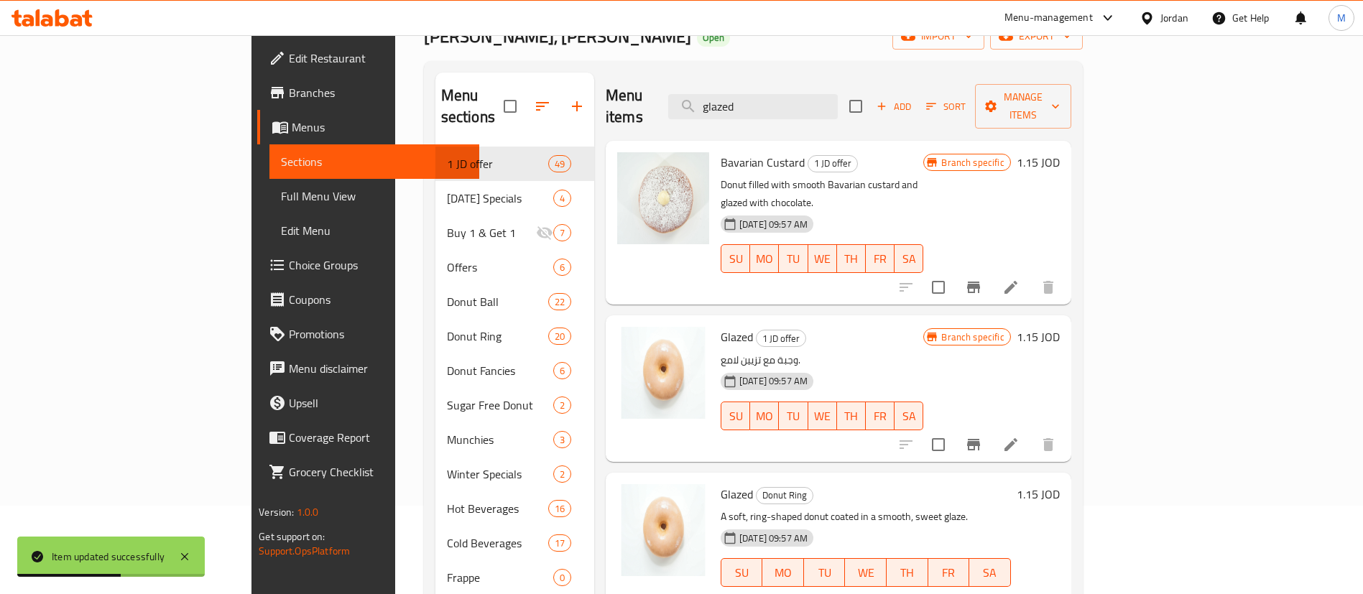
type input "glazed"
click at [820, 508] on p "A soft, ring-shaped donut coated in a smooth, sweet glaze." at bounding box center [866, 517] width 290 height 18
copy div "A soft, ring-shaped donut coated in a smooth, sweet glaze."
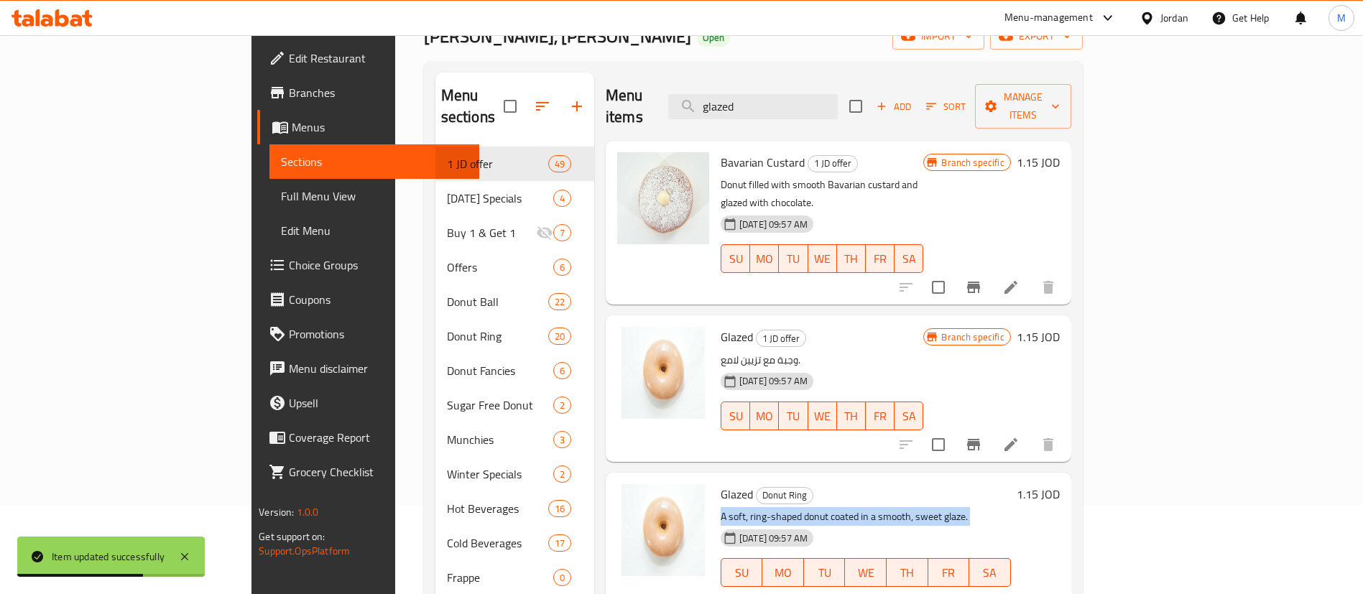
click at [1031, 432] on li at bounding box center [1011, 445] width 40 height 26
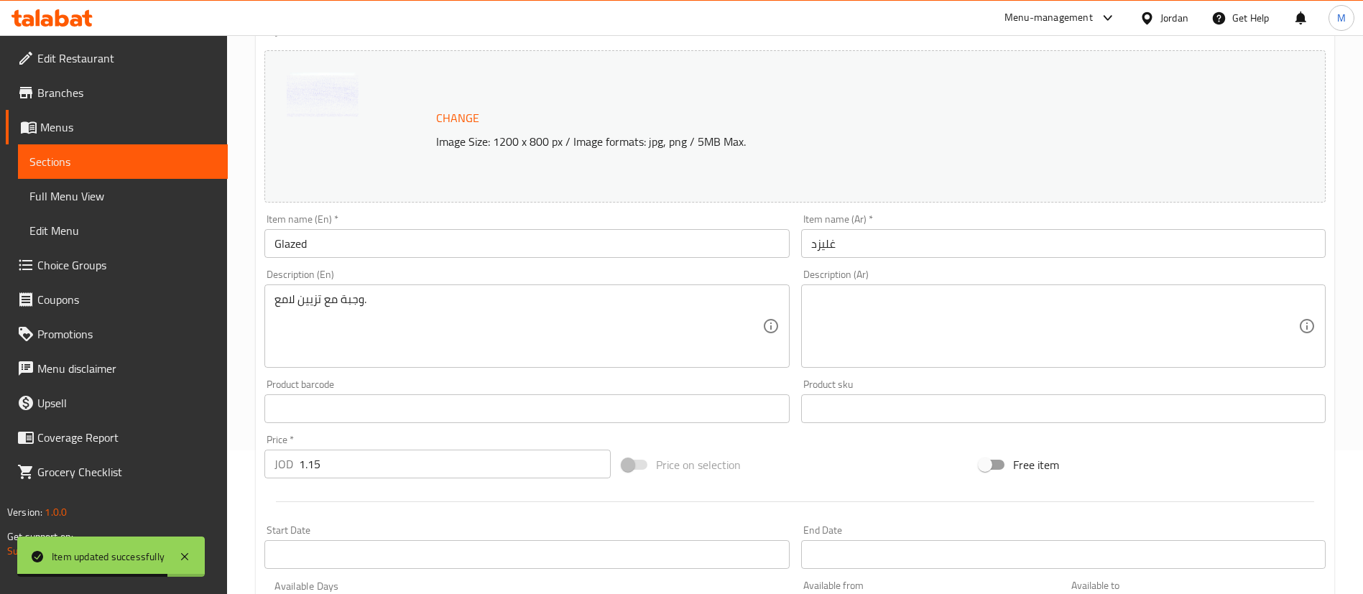
scroll to position [144, 0]
click at [597, 284] on div "وجبة مع تزيين لامع. Description (En)" at bounding box center [526, 325] width 524 height 83
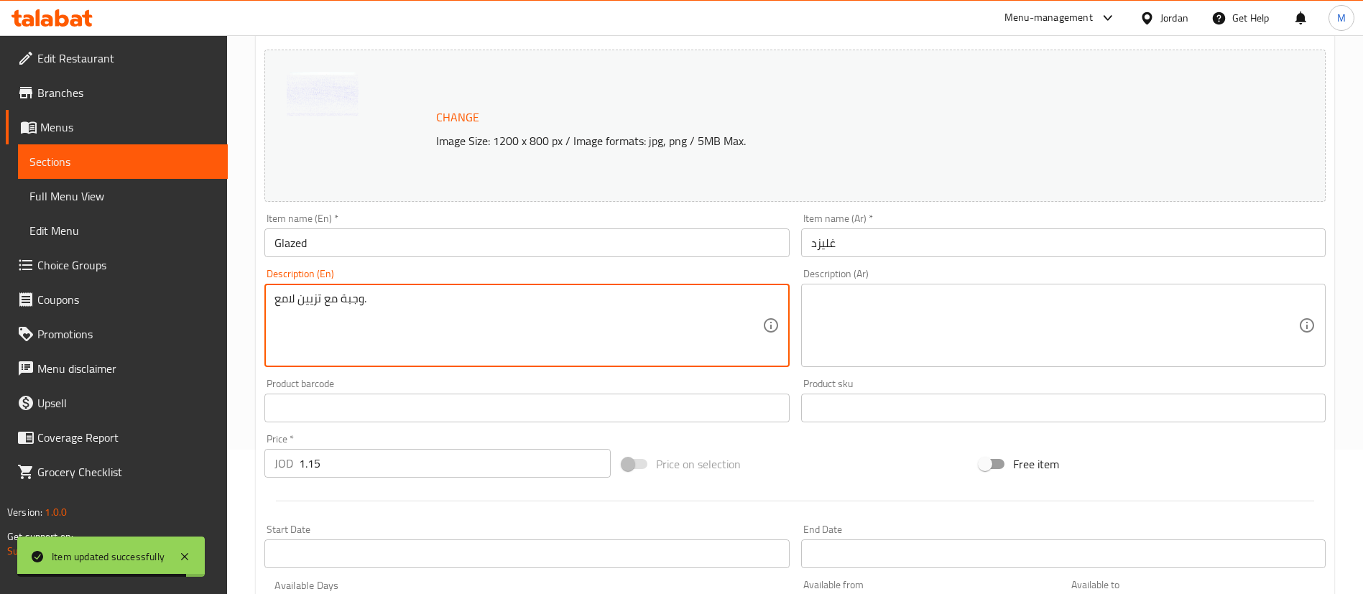
paste textarea "A soft, ring-shaped donut coated in a smooth, sweet glaze."
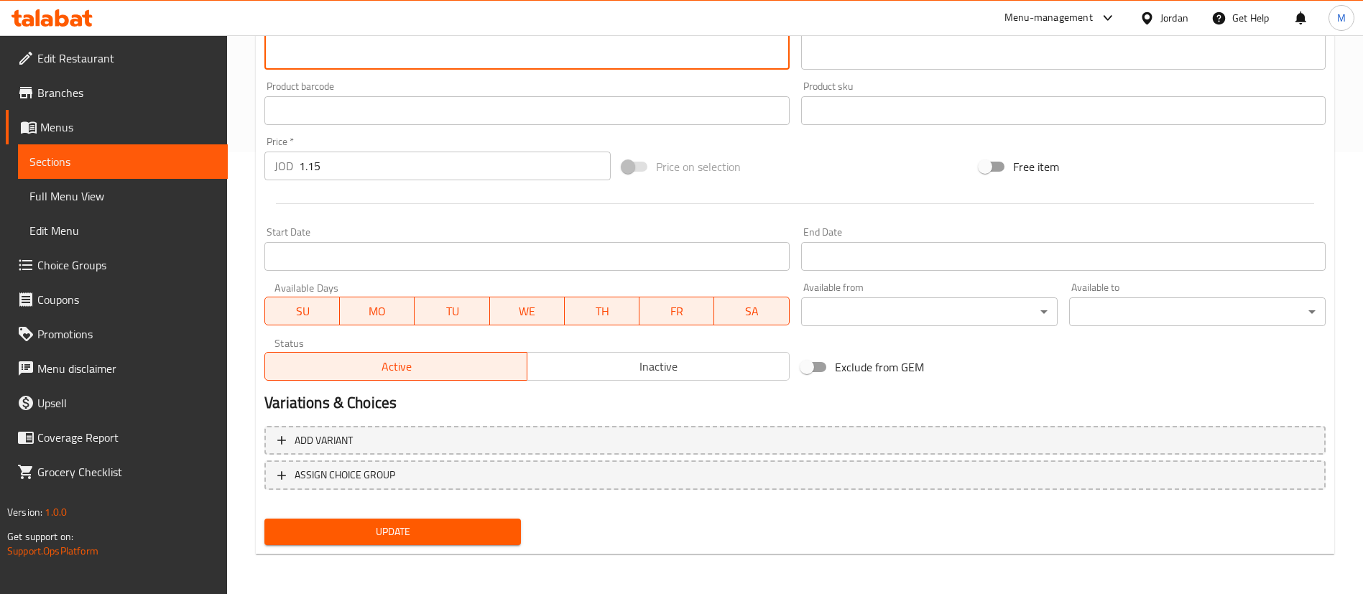
type textarea "A soft, ring-shaped donut coated in a smooth, sweet glaze."
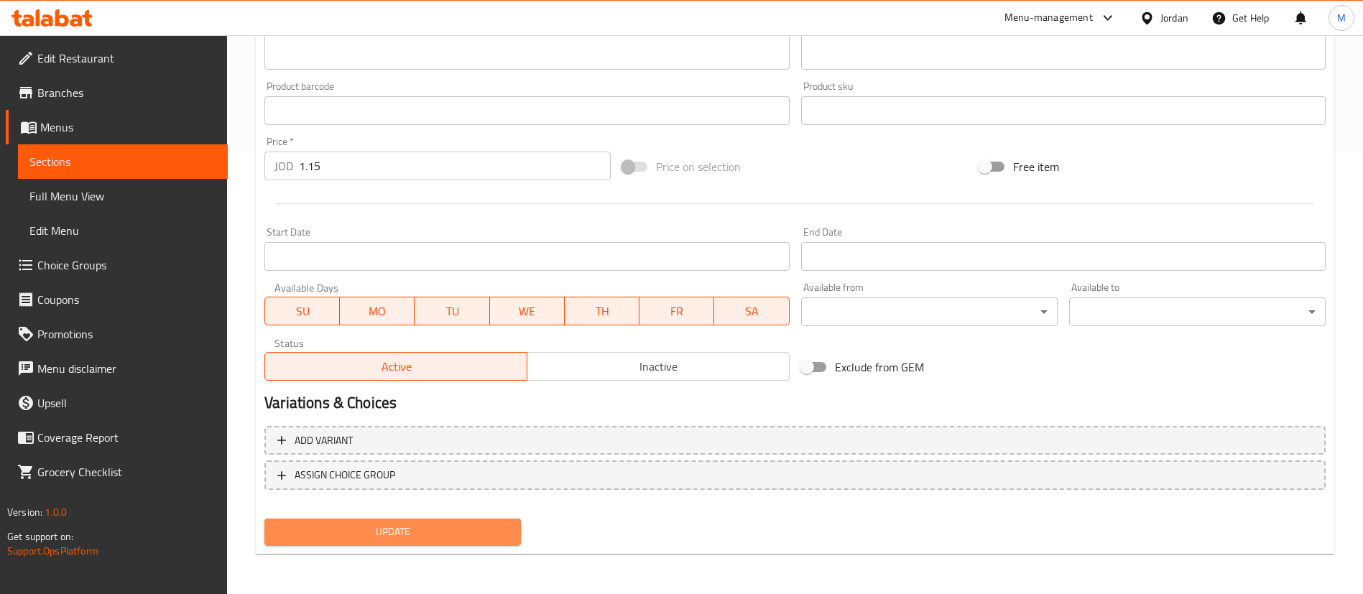
click at [488, 528] on span "Update" at bounding box center [392, 532] width 233 height 18
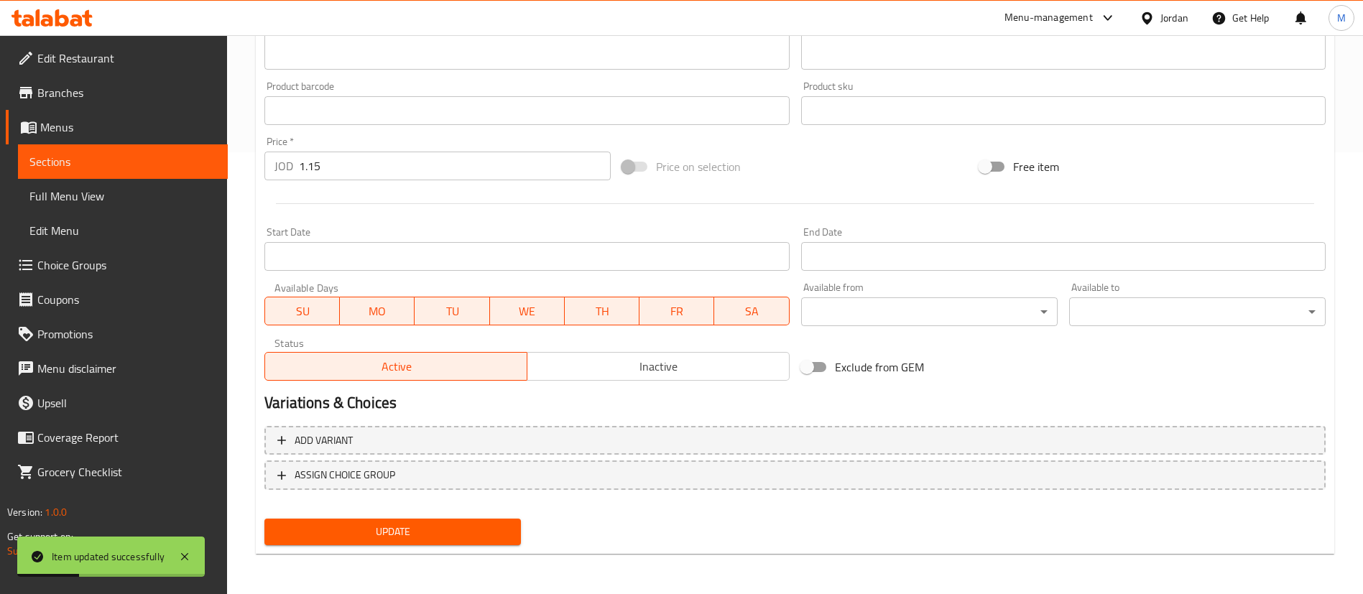
scroll to position [0, 0]
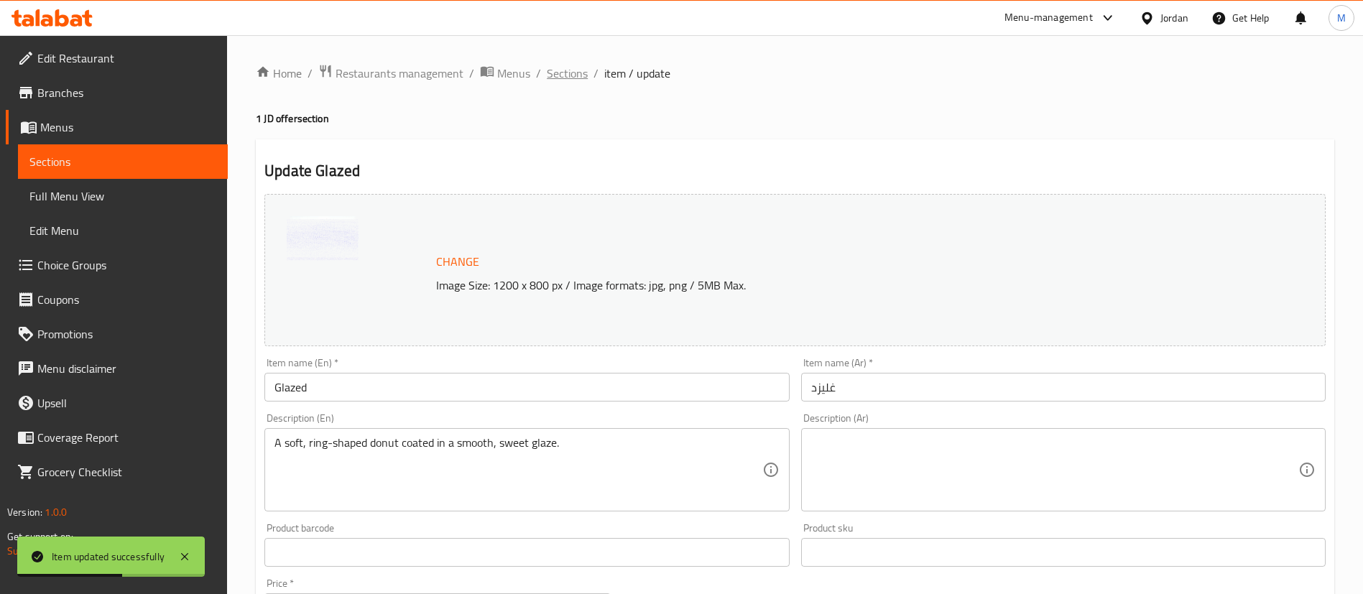
click at [566, 80] on span "Sections" at bounding box center [567, 73] width 41 height 17
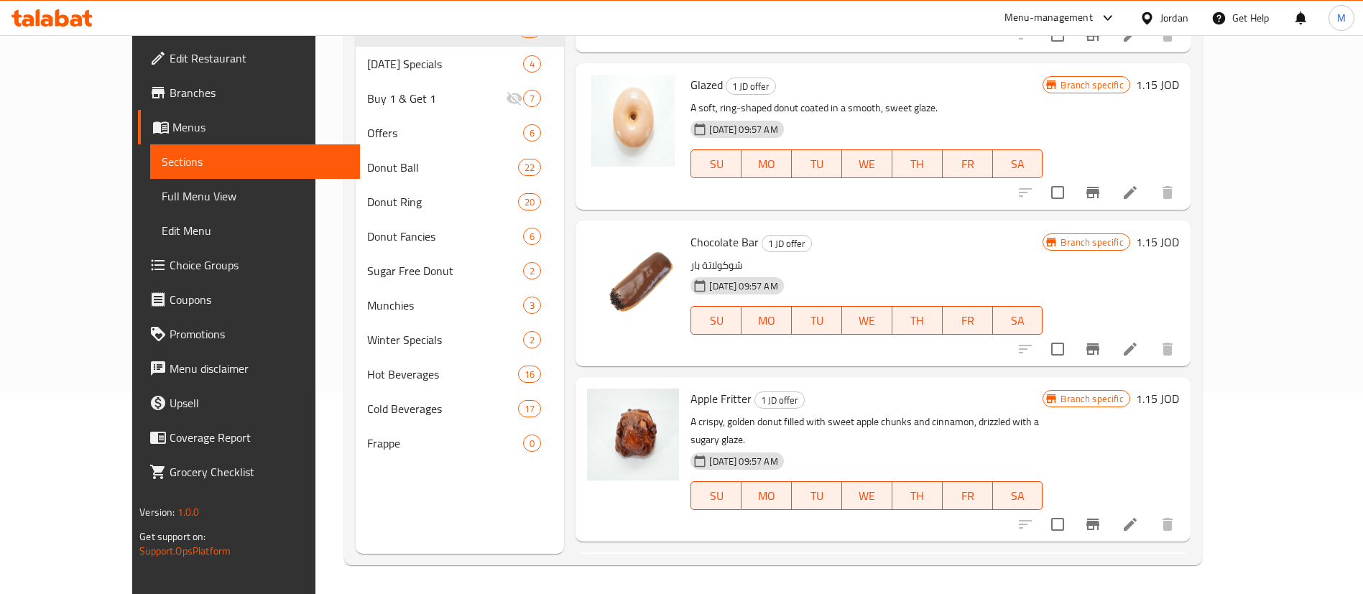
scroll to position [6882, 0]
click at [696, 233] on span "Chocolate Bar" at bounding box center [724, 244] width 68 height 22
copy h6 "Chocolate Bar"
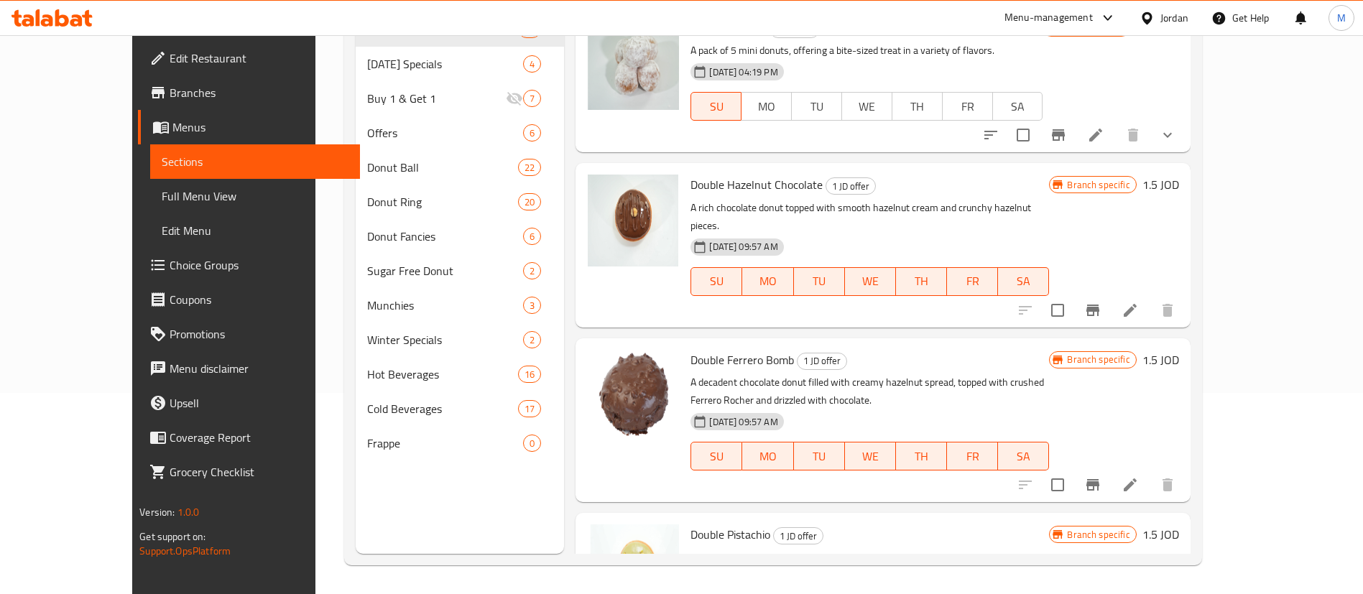
scroll to position [0, 0]
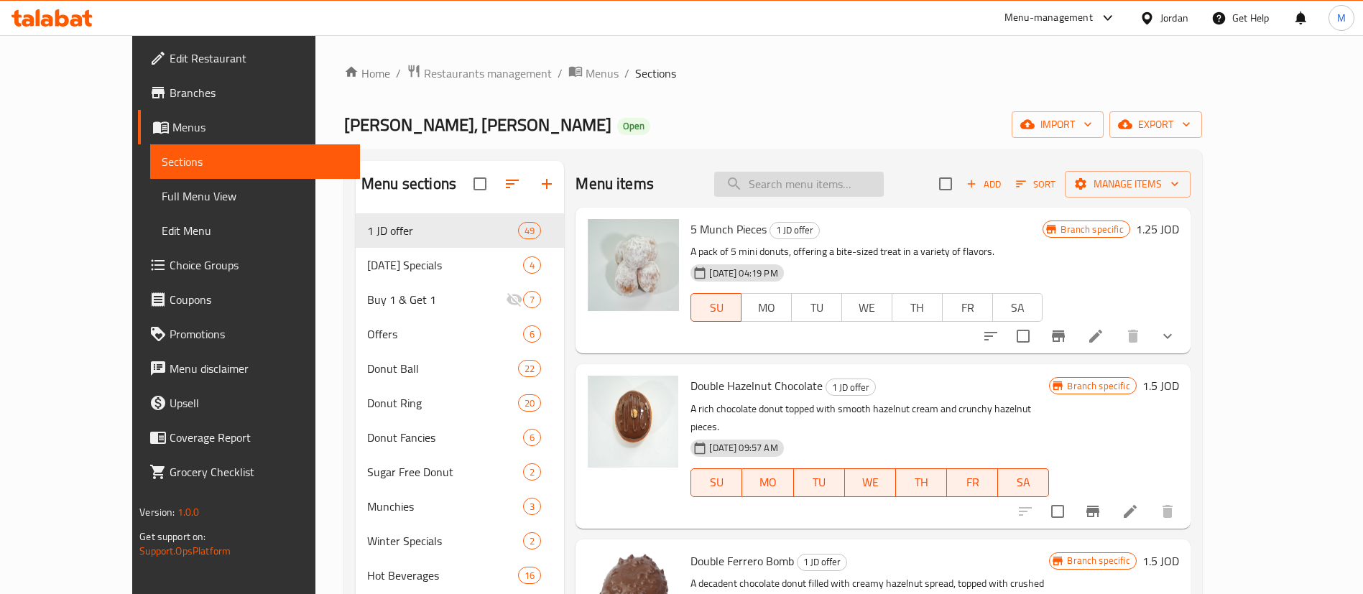
click at [884, 187] on input "search" at bounding box center [799, 184] width 170 height 25
paste input "Chocolate Bar"
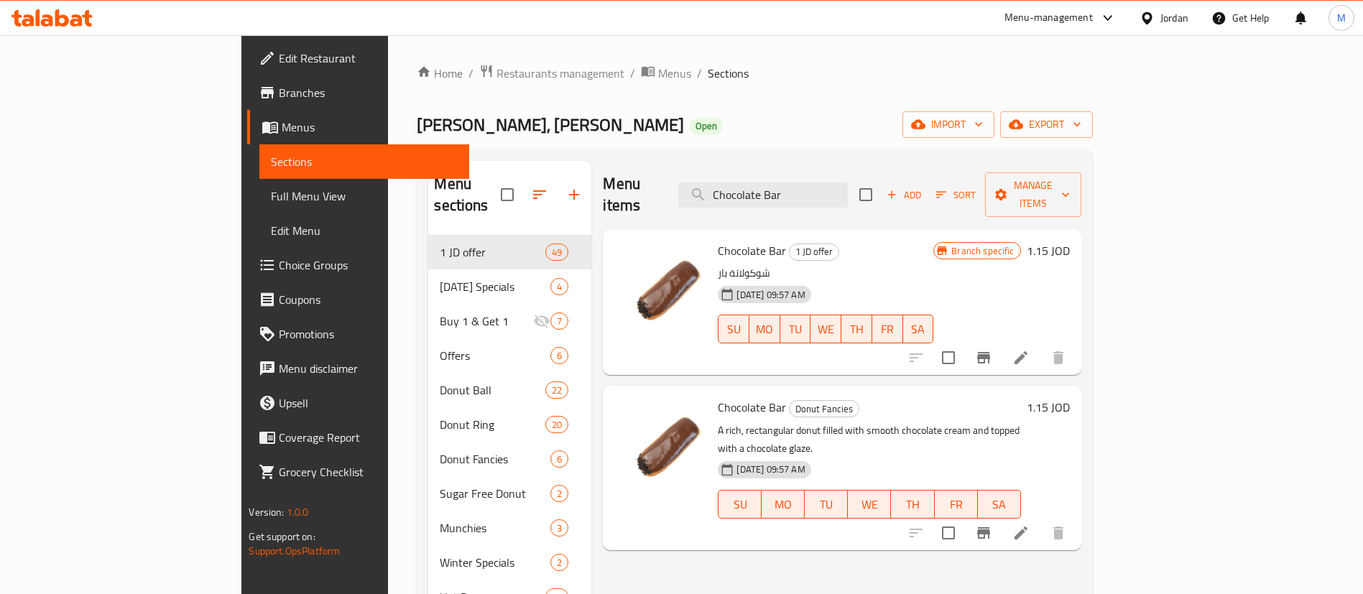
type input "Chocolate Bar"
click at [863, 422] on p "A rich, rectangular donut filled with smooth chocolate cream and topped with a …" at bounding box center [869, 440] width 302 height 36
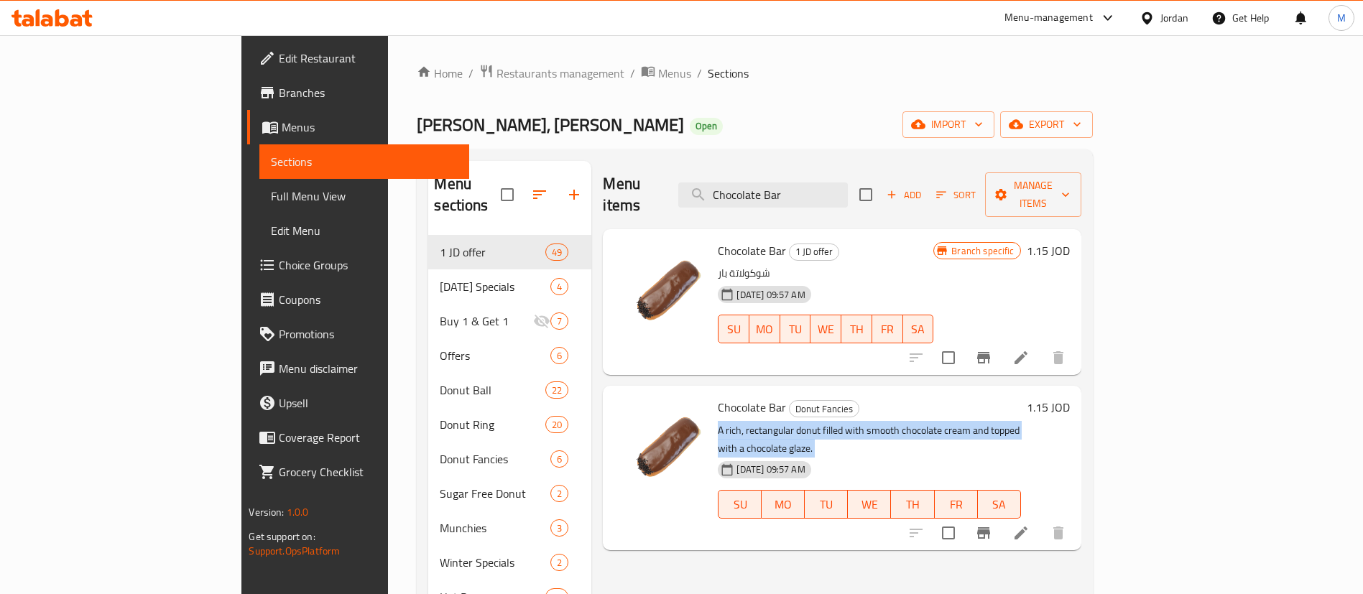
click at [863, 422] on p "A rich, rectangular donut filled with smooth chocolate cream and topped with a …" at bounding box center [869, 440] width 302 height 36
copy div "A rich, rectangular donut filled with smooth chocolate cream and topped with a …"
click at [1027, 351] on icon at bounding box center [1020, 357] width 13 height 13
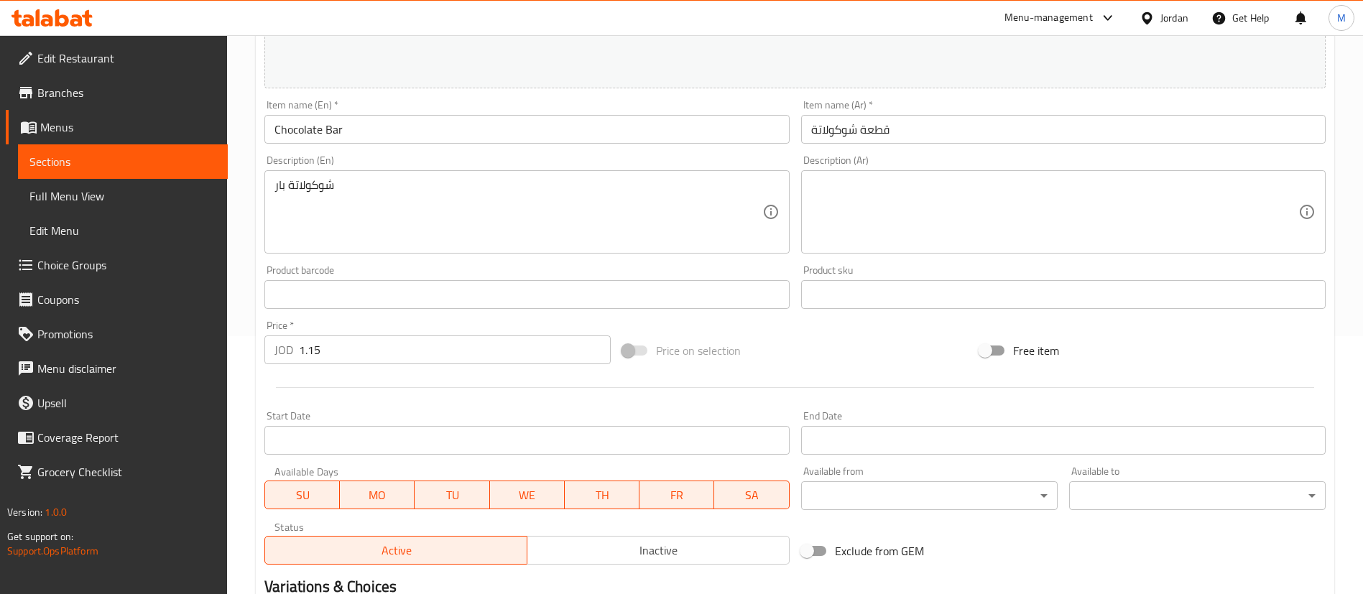
scroll to position [259, 0]
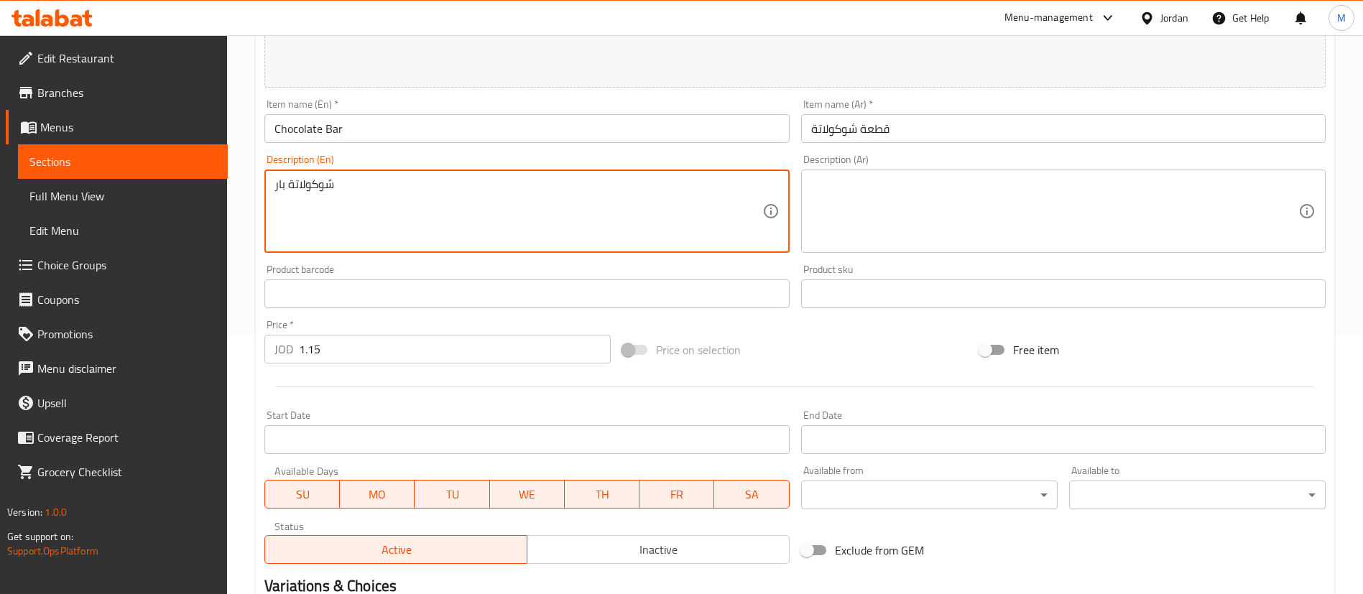
paste textarea "A rich, rectangular donut filled with smooth chocolate cream and topped with a …"
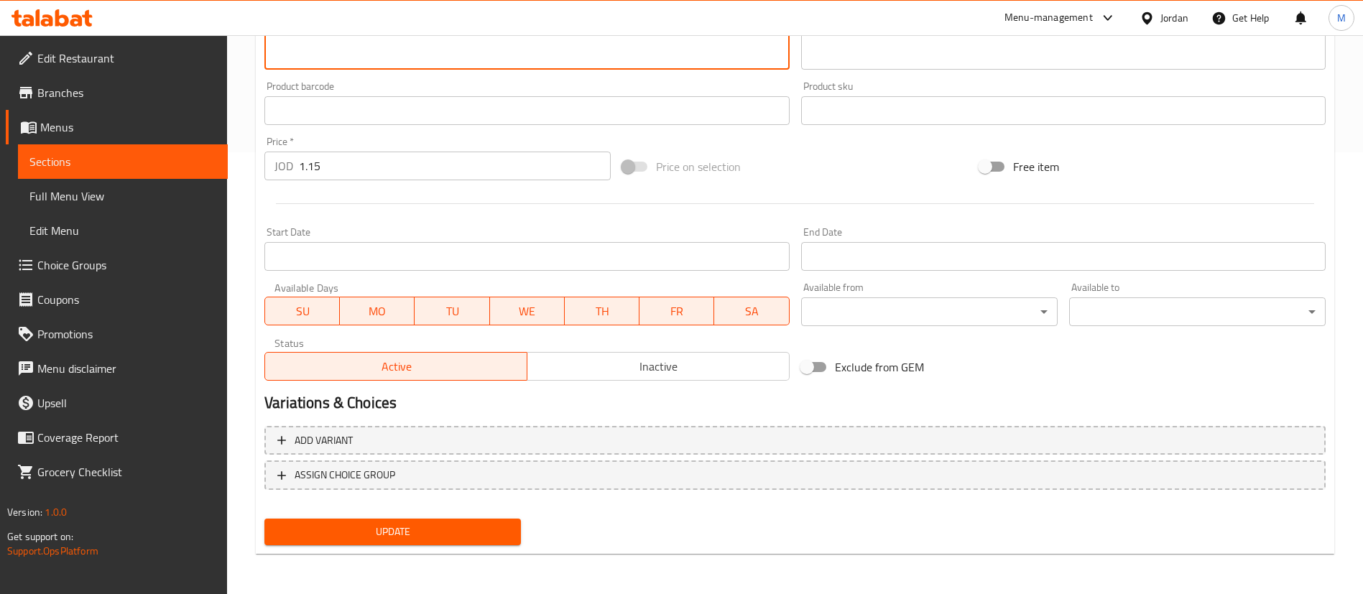
type textarea "A rich, rectangular donut filled with smooth chocolate cream and topped with a …"
click at [473, 519] on button "Update" at bounding box center [392, 532] width 256 height 27
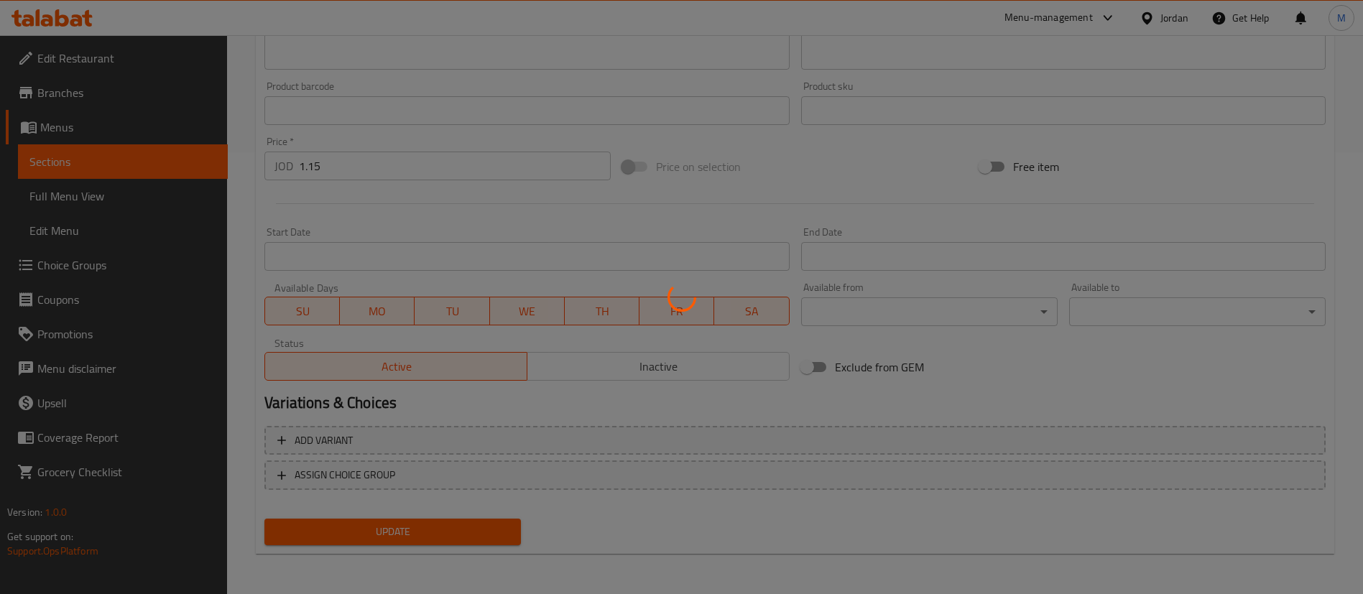
scroll to position [0, 0]
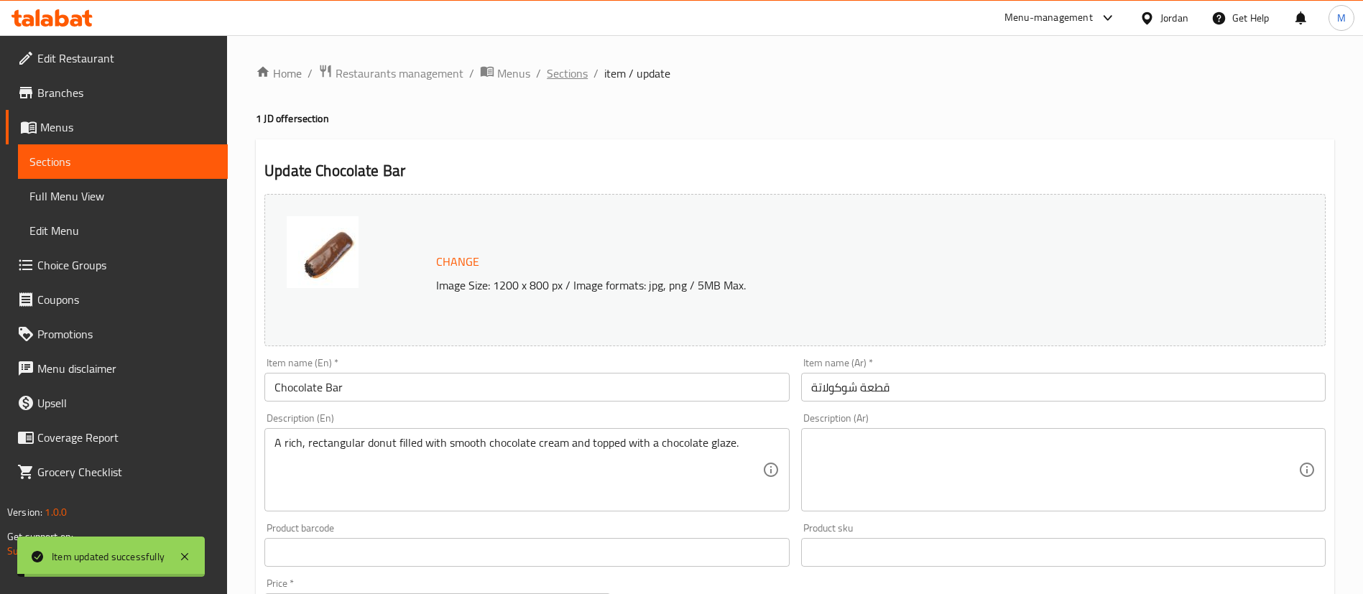
click at [570, 75] on span "Sections" at bounding box center [567, 73] width 41 height 17
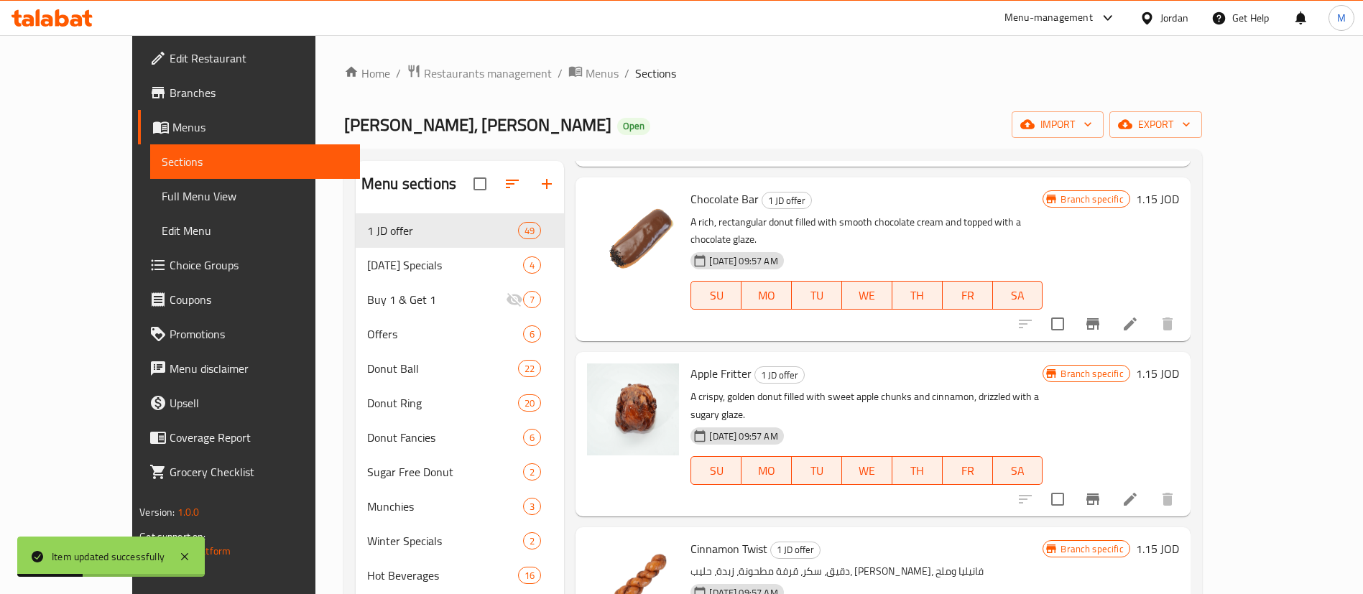
scroll to position [201, 0]
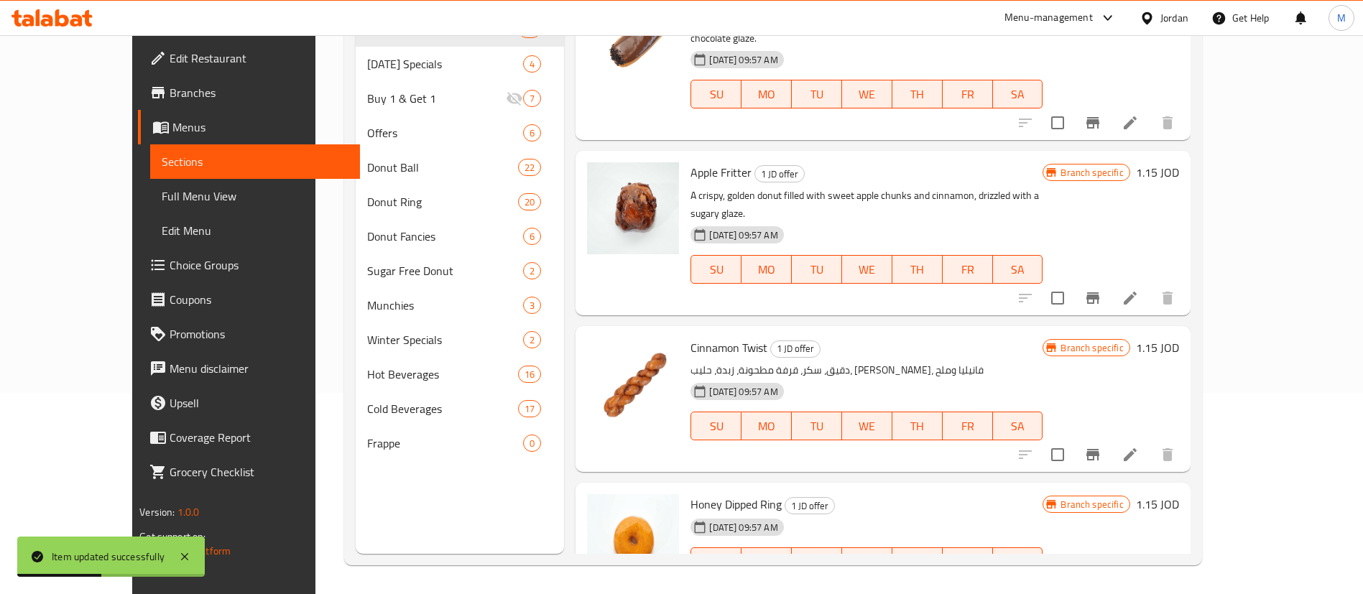
click at [693, 337] on span "Cinnamon Twist" at bounding box center [728, 348] width 77 height 22
copy h6 "Cinnamon Twist"
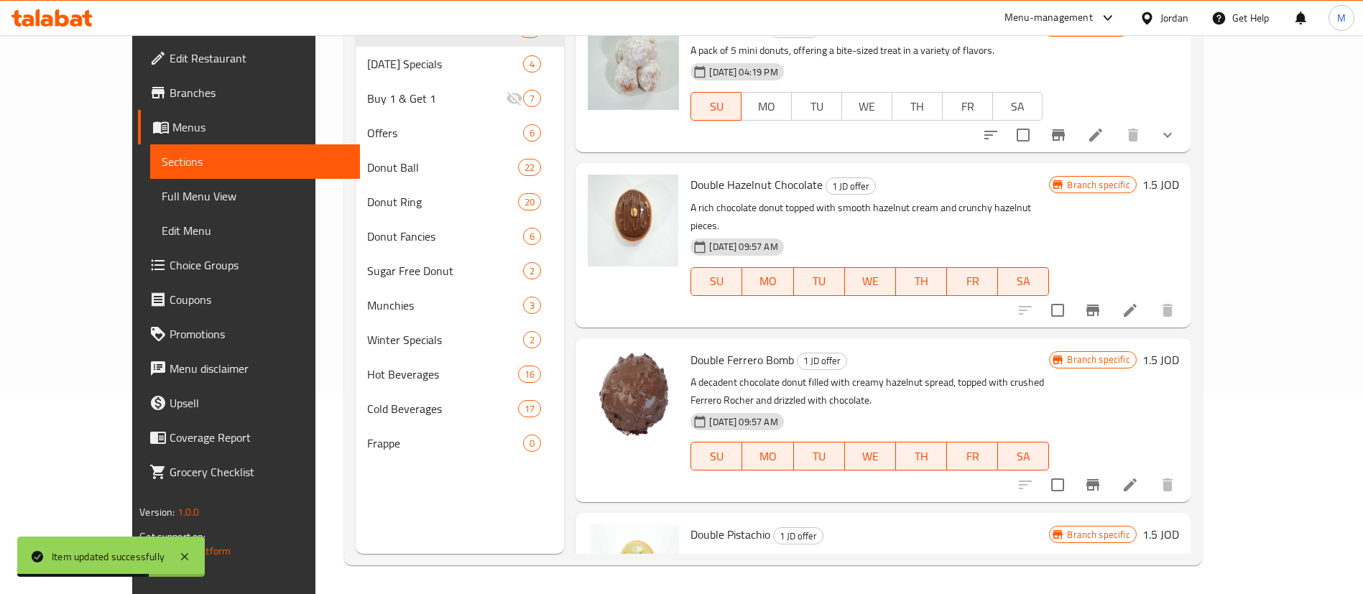
scroll to position [0, 0]
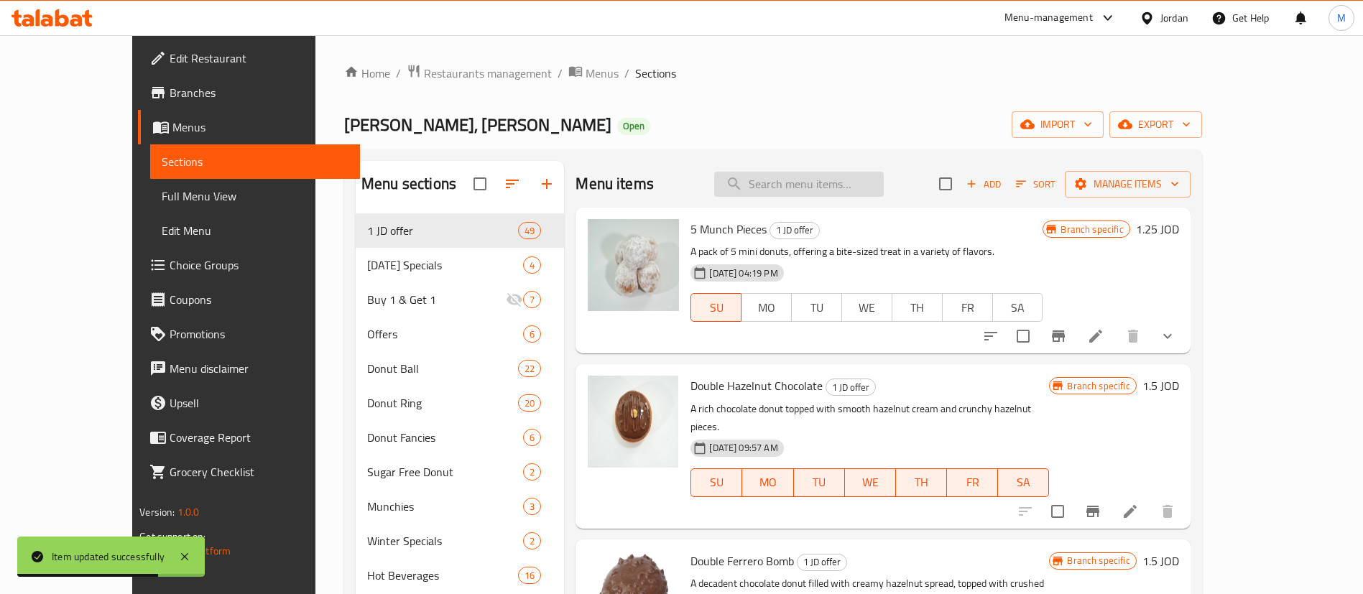
click at [858, 189] on input "search" at bounding box center [799, 184] width 170 height 25
paste input "Cinnamon Twist"
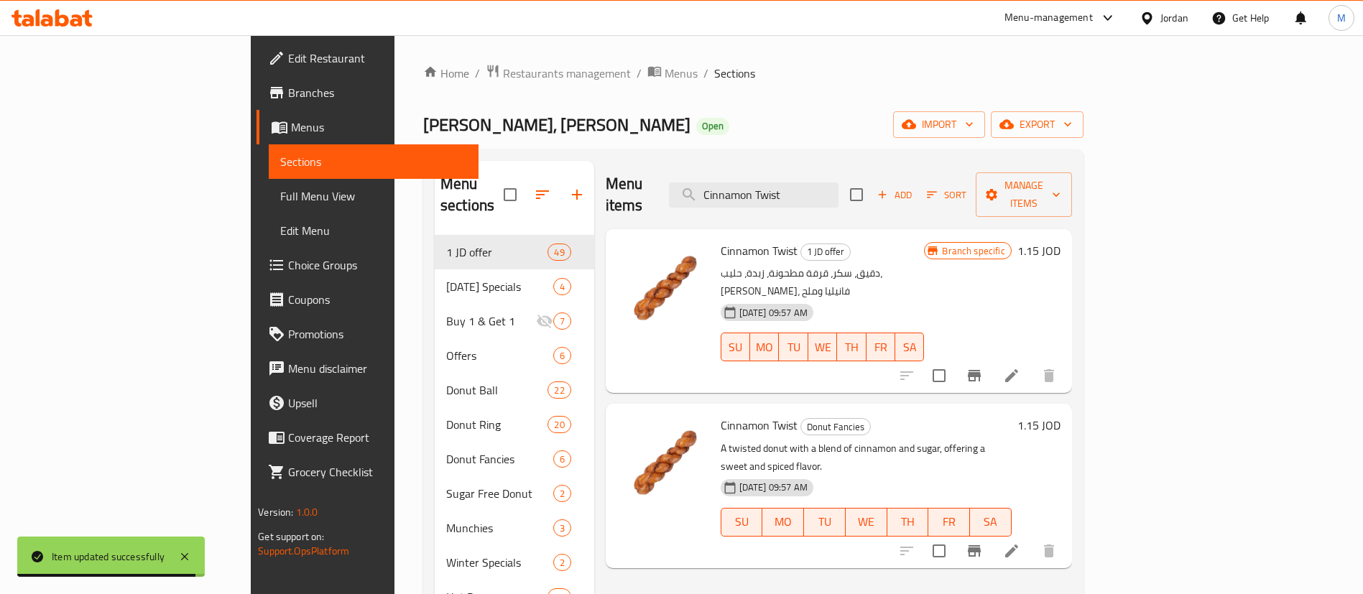
type input "Cinnamon Twist"
click at [821, 440] on p "A twisted donut with a blend of cinnamon and sugar, offering a sweet and spiced…" at bounding box center [866, 458] width 291 height 36
copy div "A twisted donut with a blend of cinnamon and sugar, offering a sweet and spiced…"
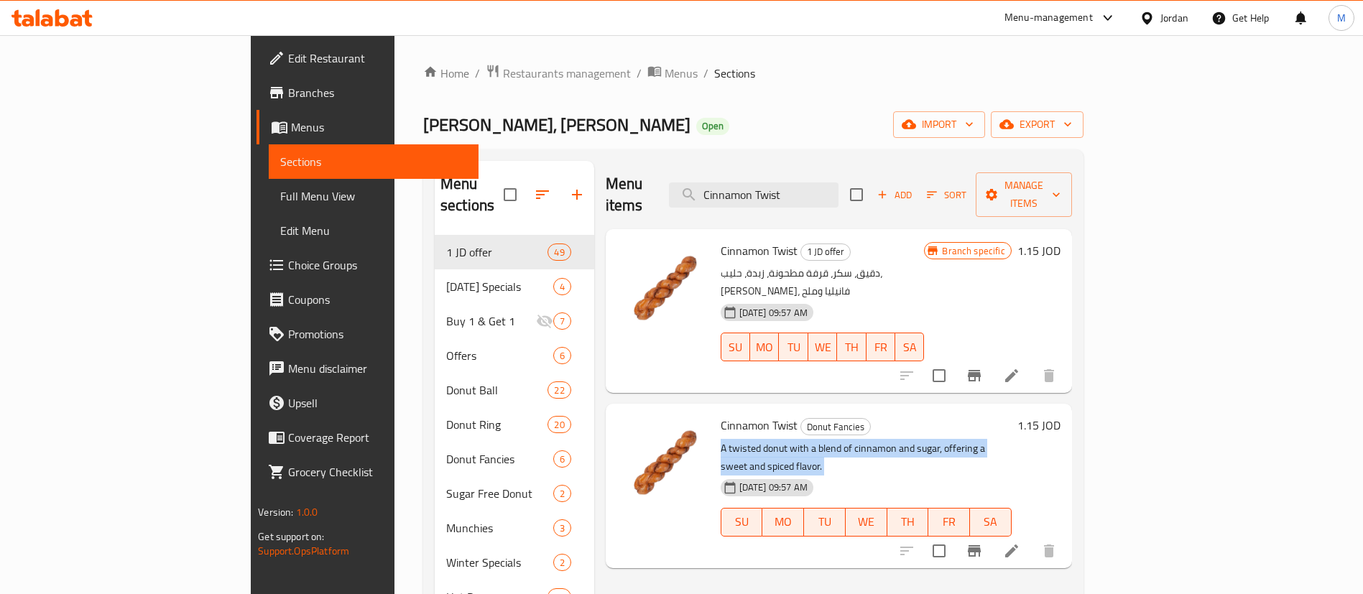
click at [1020, 367] on icon at bounding box center [1011, 375] width 17 height 17
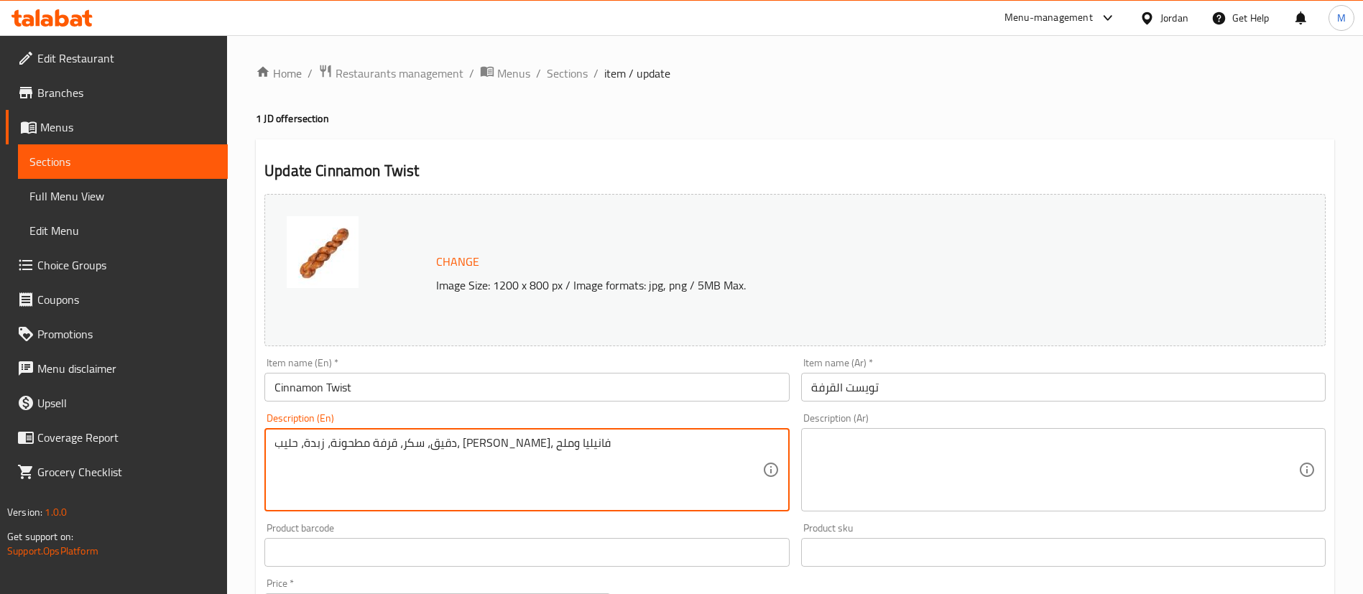
paste textarea "A twisted donut with a blend of cinnamon and sugar, offering a sweet and spiced…"
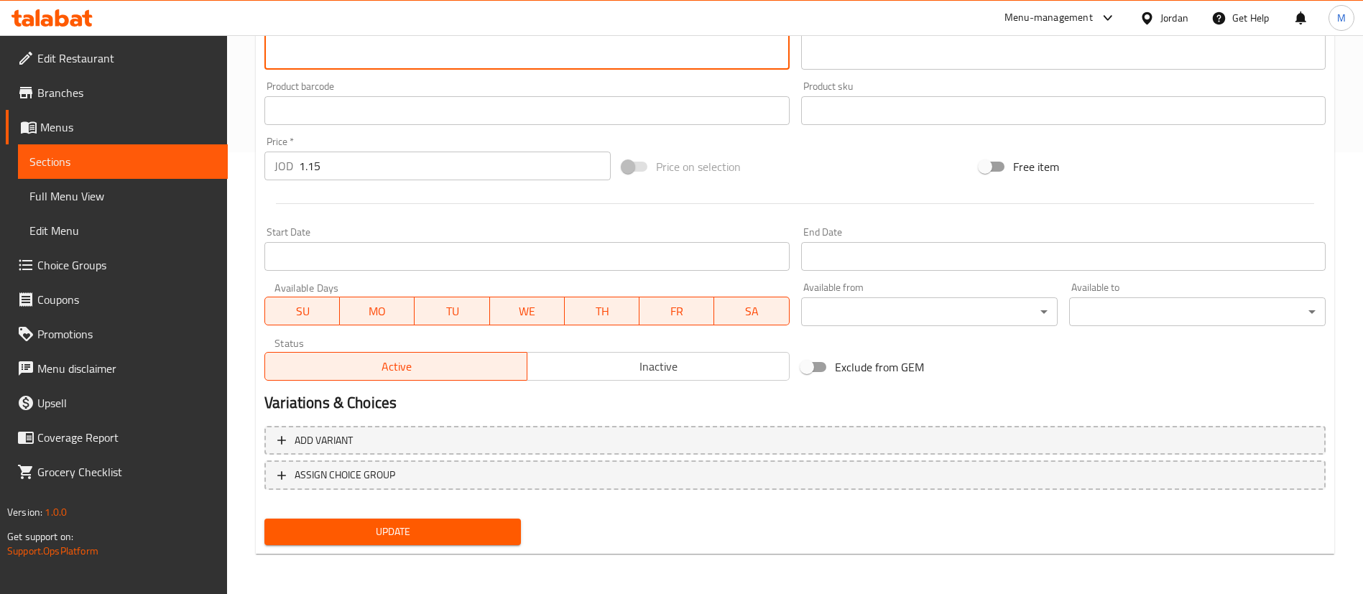
type textarea "A twisted donut with a blend of cinnamon and sugar, offering a sweet and spiced…"
click at [476, 517] on div "Update" at bounding box center [393, 532] width 268 height 38
click at [475, 517] on div "Update" at bounding box center [393, 532] width 268 height 38
click at [475, 525] on span "Update" at bounding box center [392, 532] width 233 height 18
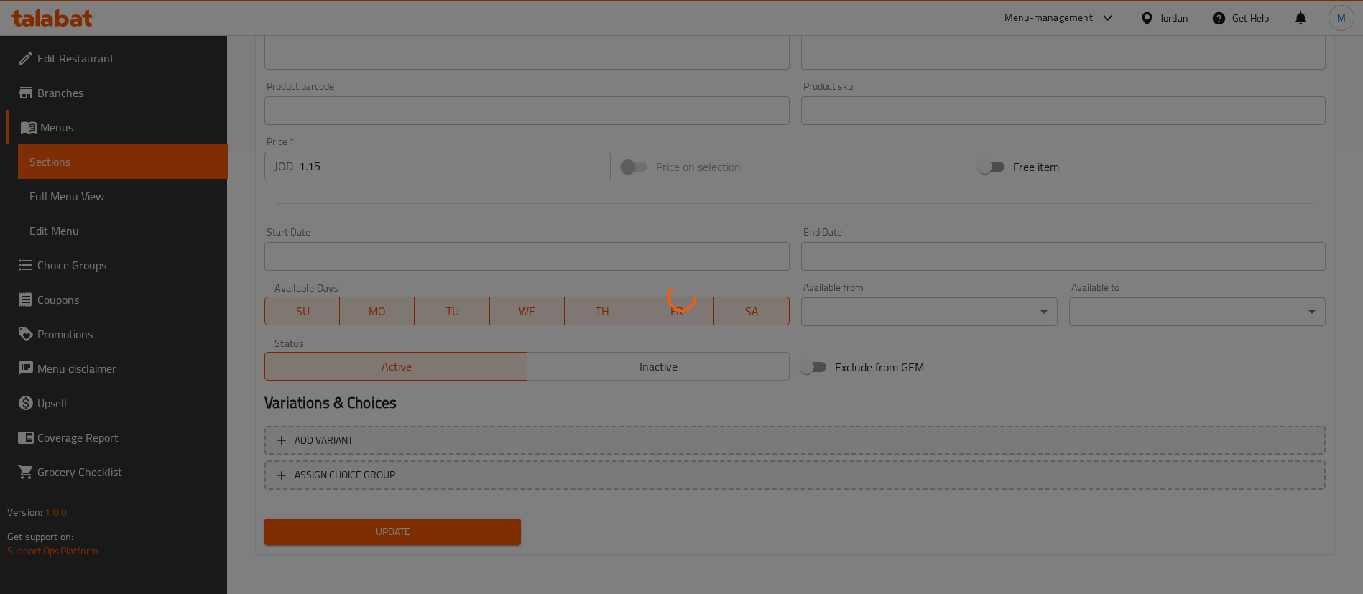
scroll to position [0, 0]
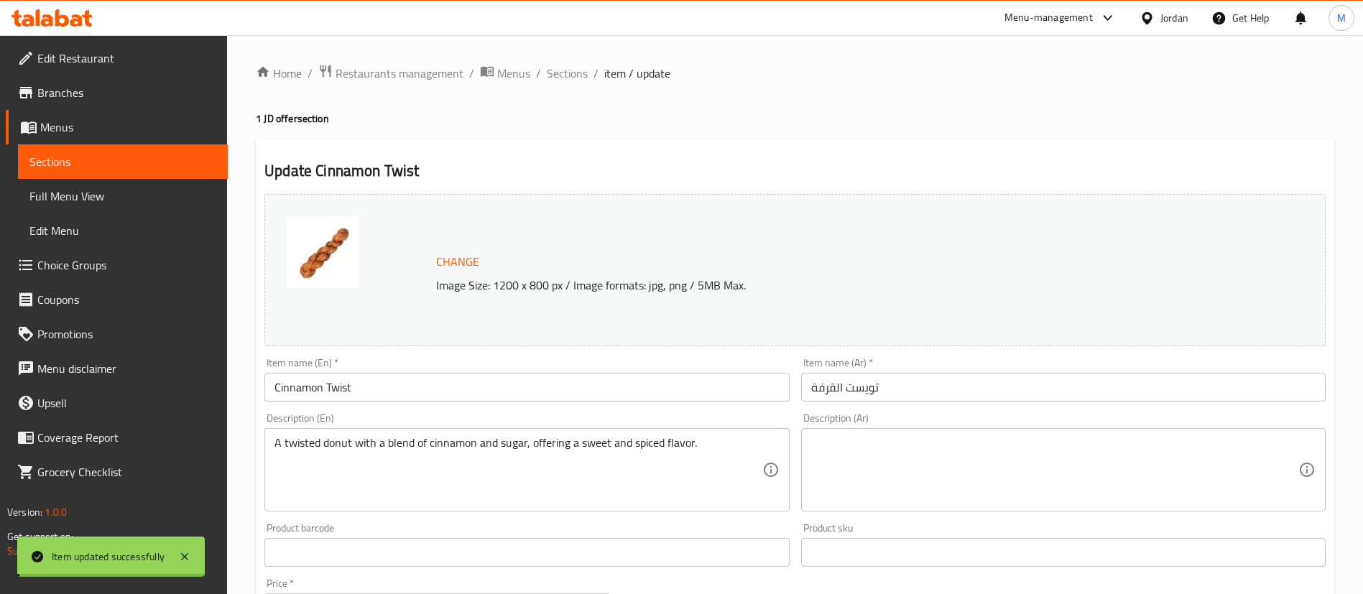
click at [568, 78] on span "Sections" at bounding box center [567, 73] width 41 height 17
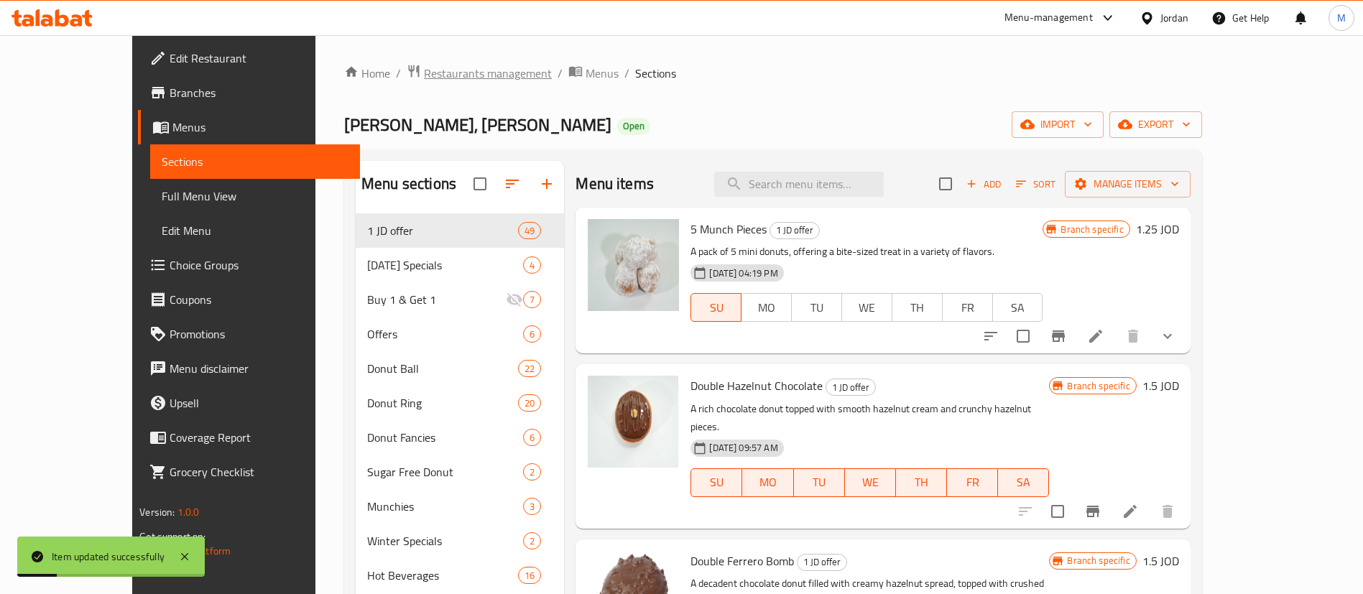
click at [424, 76] on span "Restaurants management" at bounding box center [488, 73] width 128 height 17
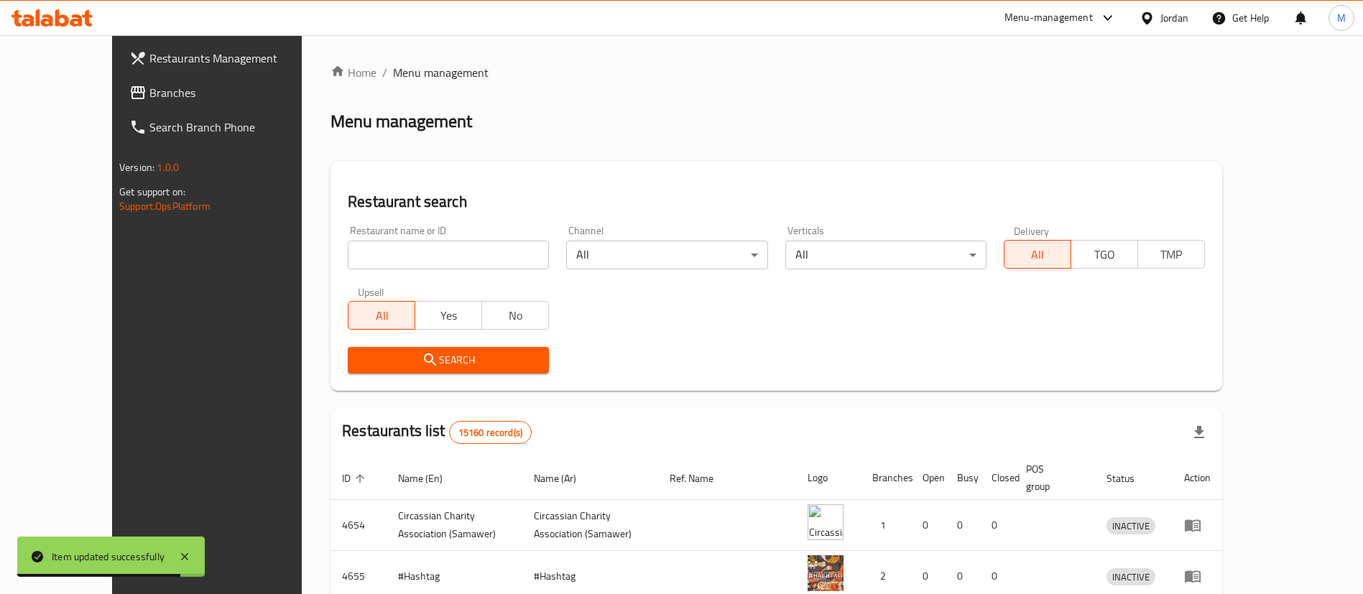
click at [190, 68] on link "Restaurants Management" at bounding box center [229, 58] width 222 height 34
